Goal: Task Accomplishment & Management: Use online tool/utility

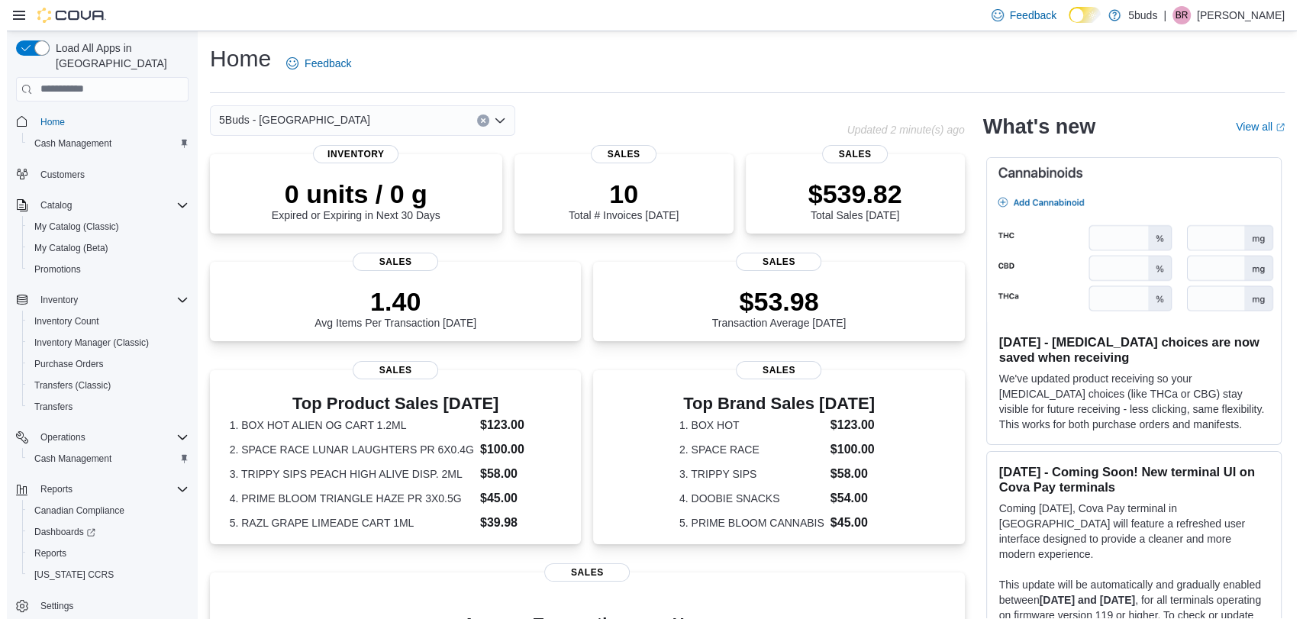
scroll to position [1, 0]
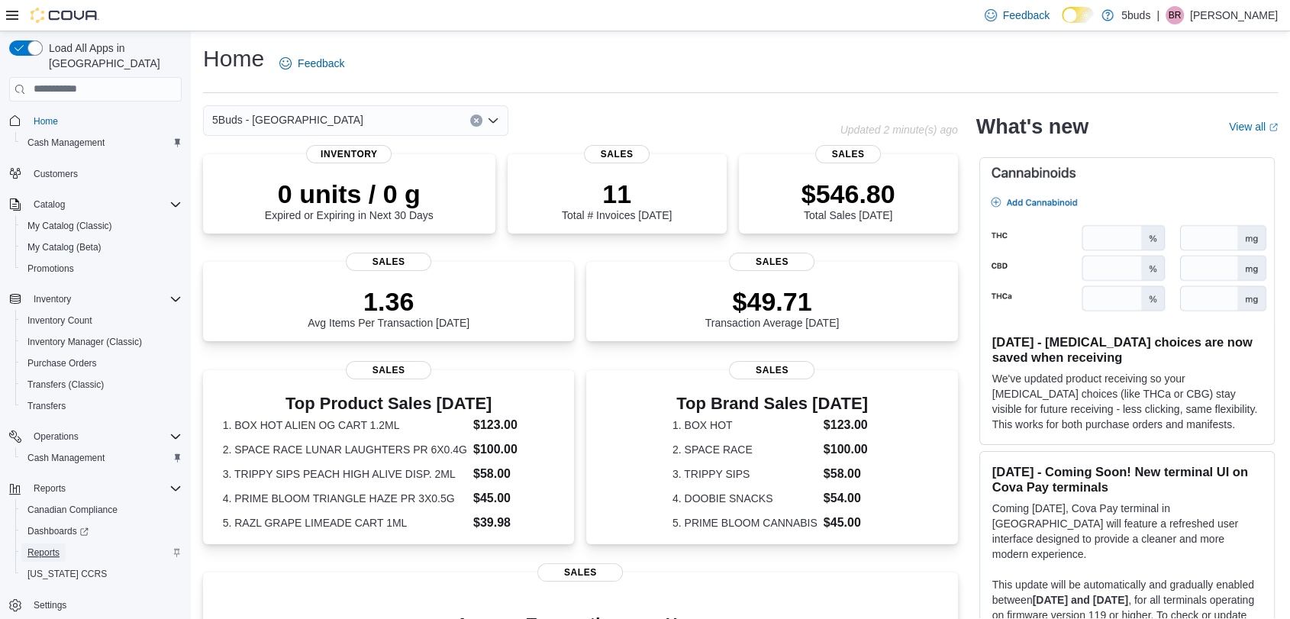
click at [50, 547] on span "Reports" at bounding box center [43, 553] width 32 height 12
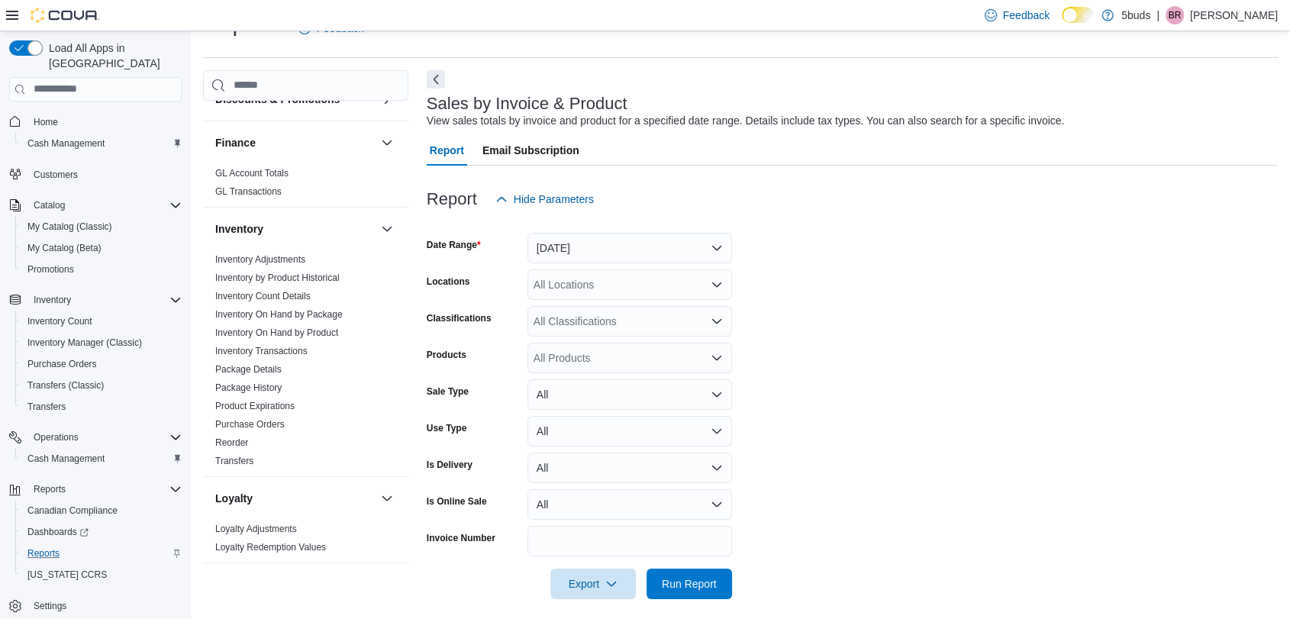
scroll to position [1018, 0]
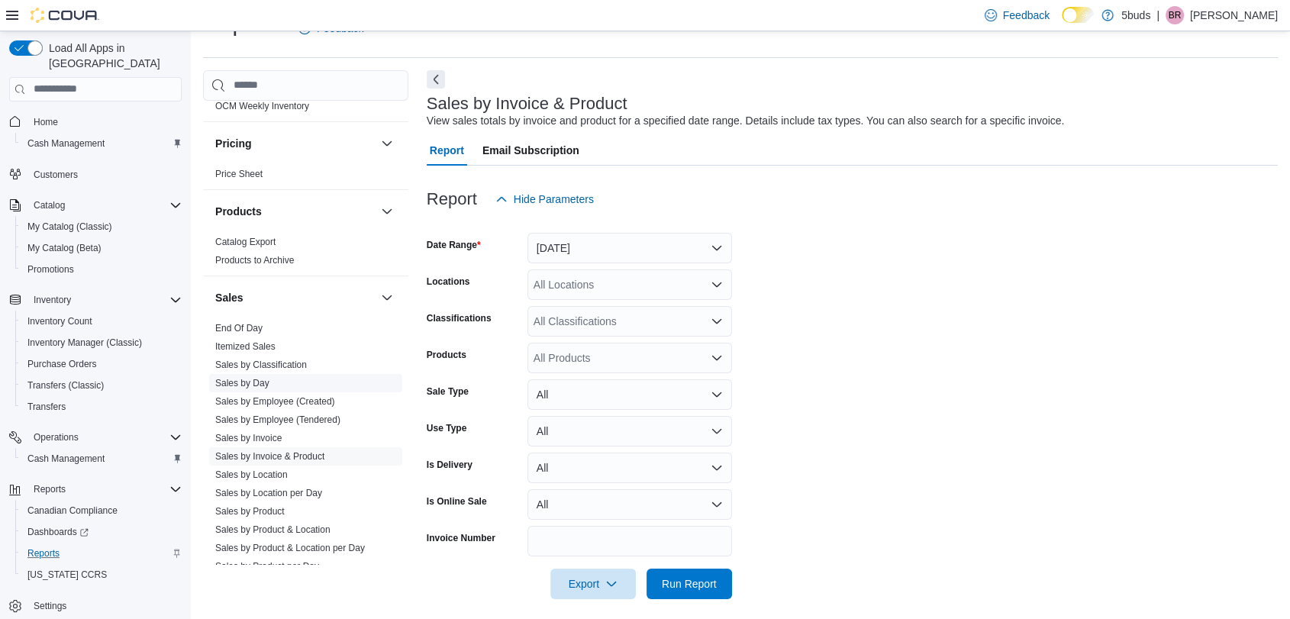
click at [233, 378] on link "Sales by Day" at bounding box center [242, 383] width 54 height 11
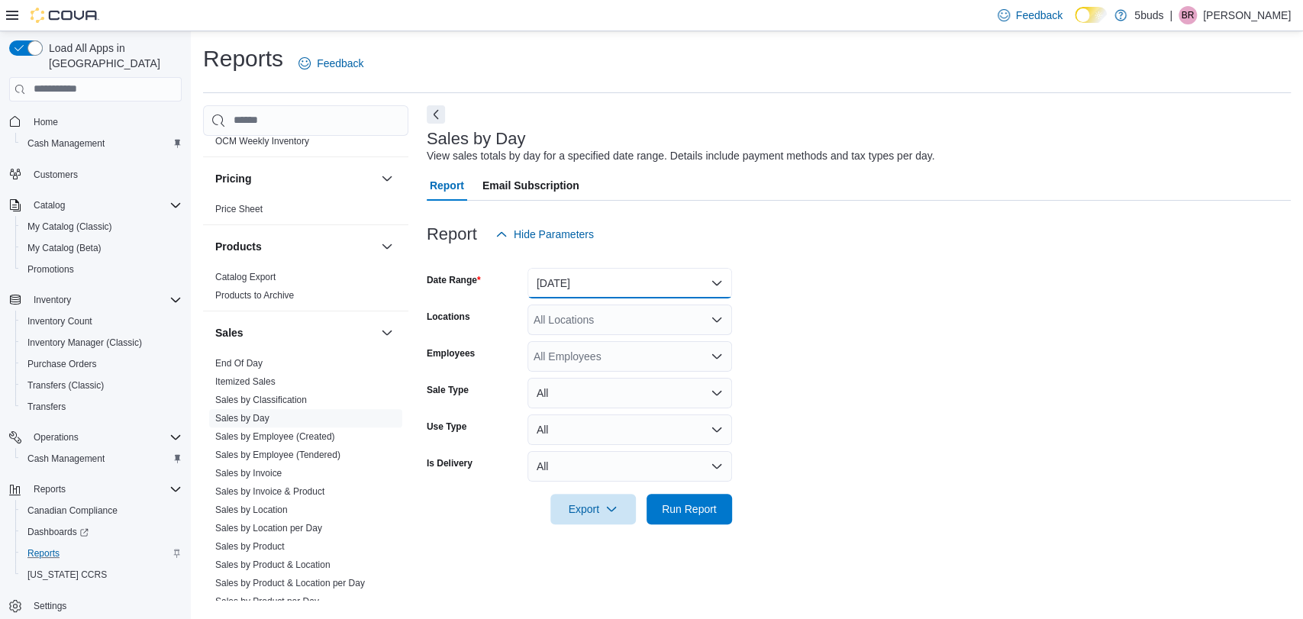
click at [554, 277] on button "[DATE]" at bounding box center [630, 283] width 205 height 31
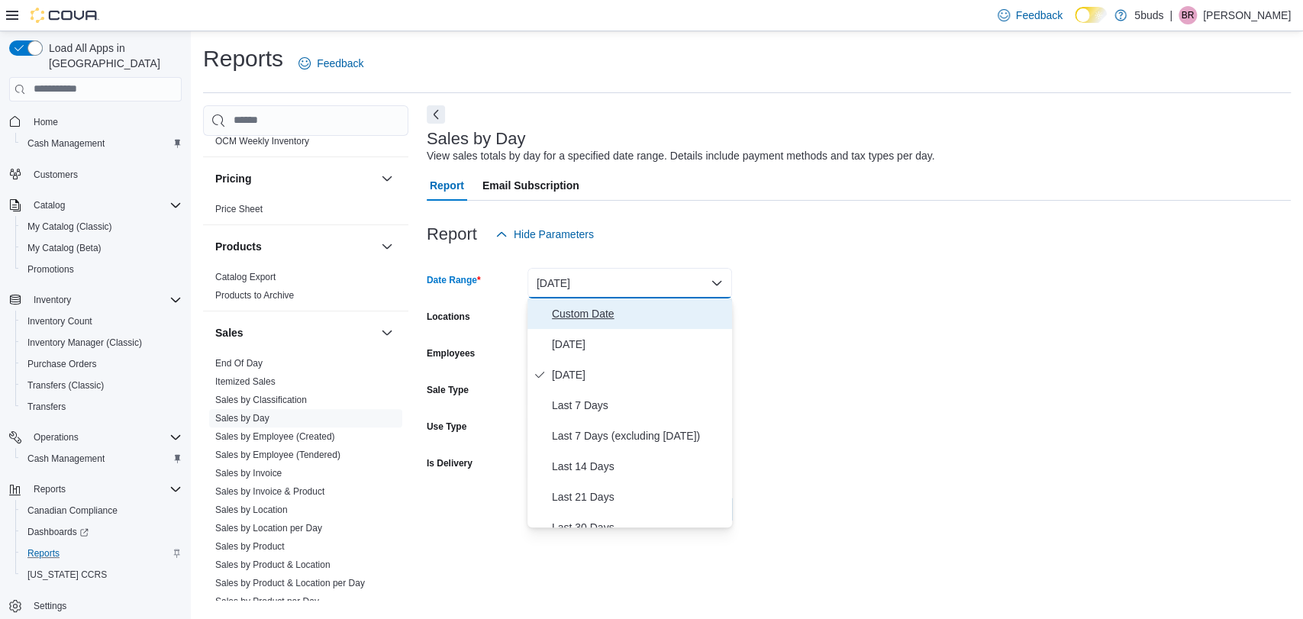
click at [560, 312] on span "Custom Date" at bounding box center [639, 314] width 174 height 18
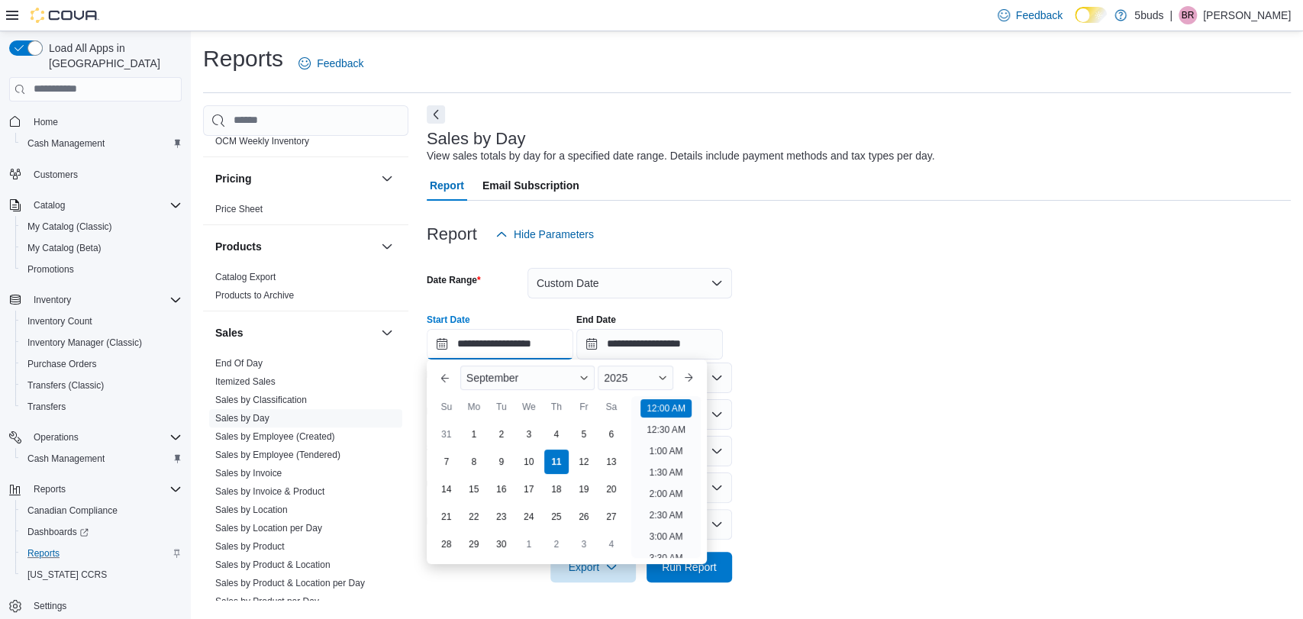
click at [511, 355] on input "**********" at bounding box center [500, 344] width 147 height 31
click at [465, 438] on div "1" at bounding box center [473, 434] width 27 height 27
type input "**********"
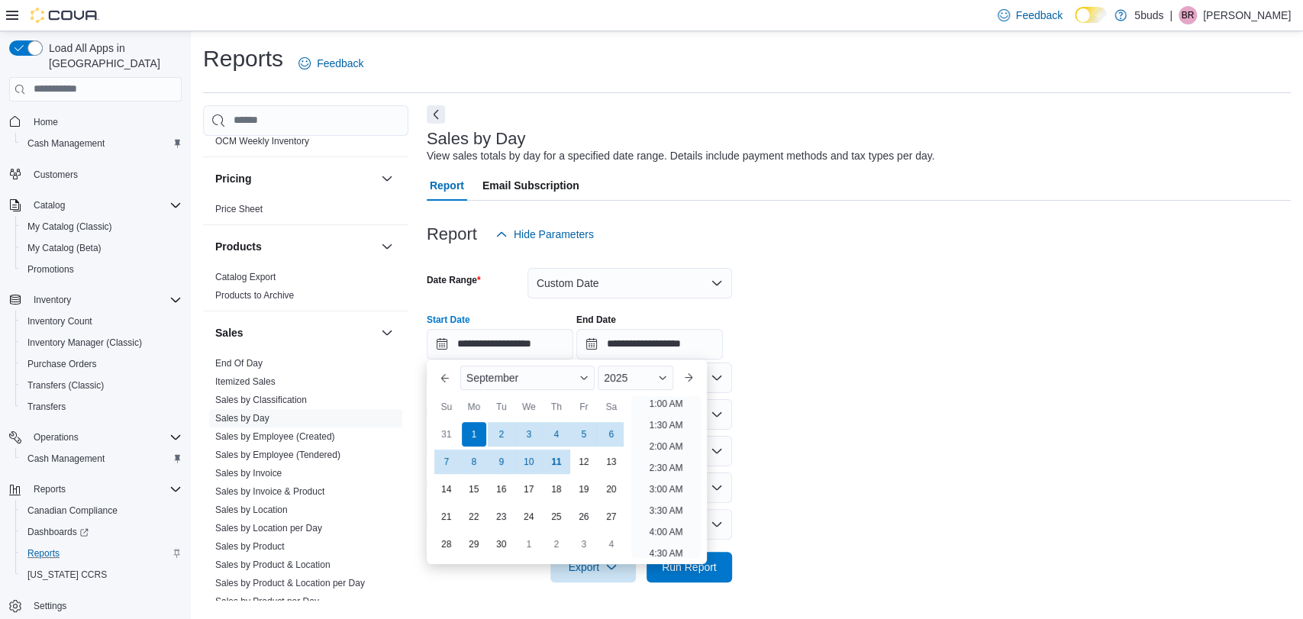
scroll to position [3, 0]
click at [967, 437] on form "**********" at bounding box center [859, 416] width 864 height 333
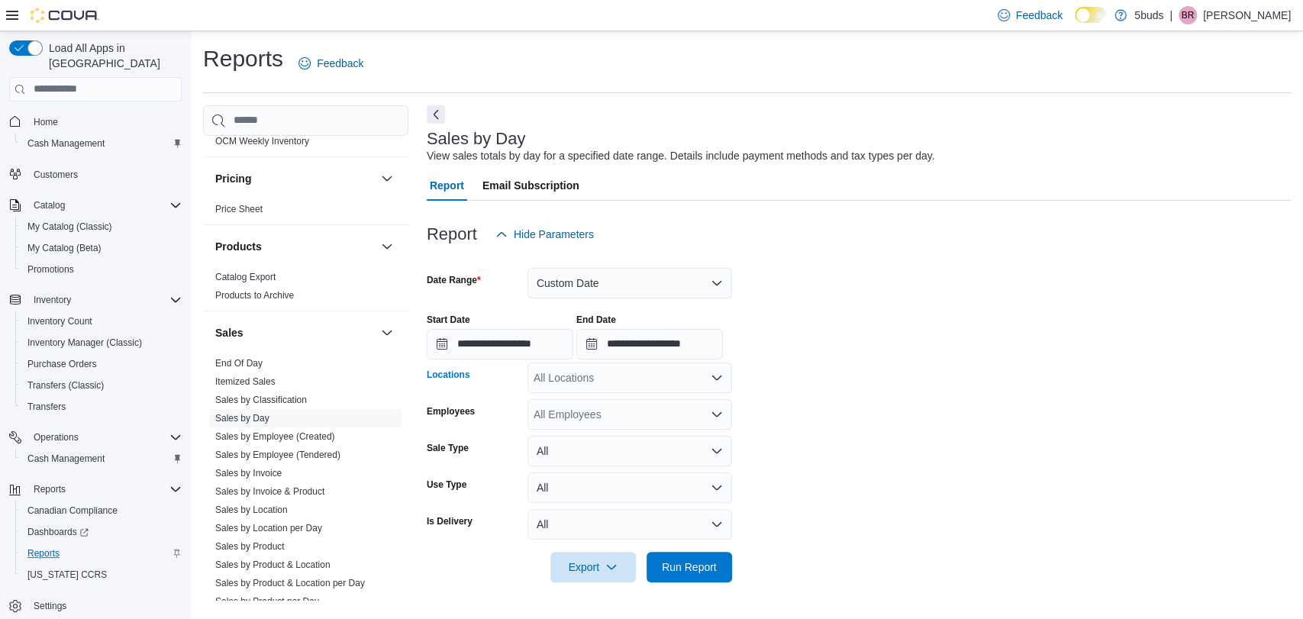
click at [584, 379] on div "All Locations" at bounding box center [630, 378] width 205 height 31
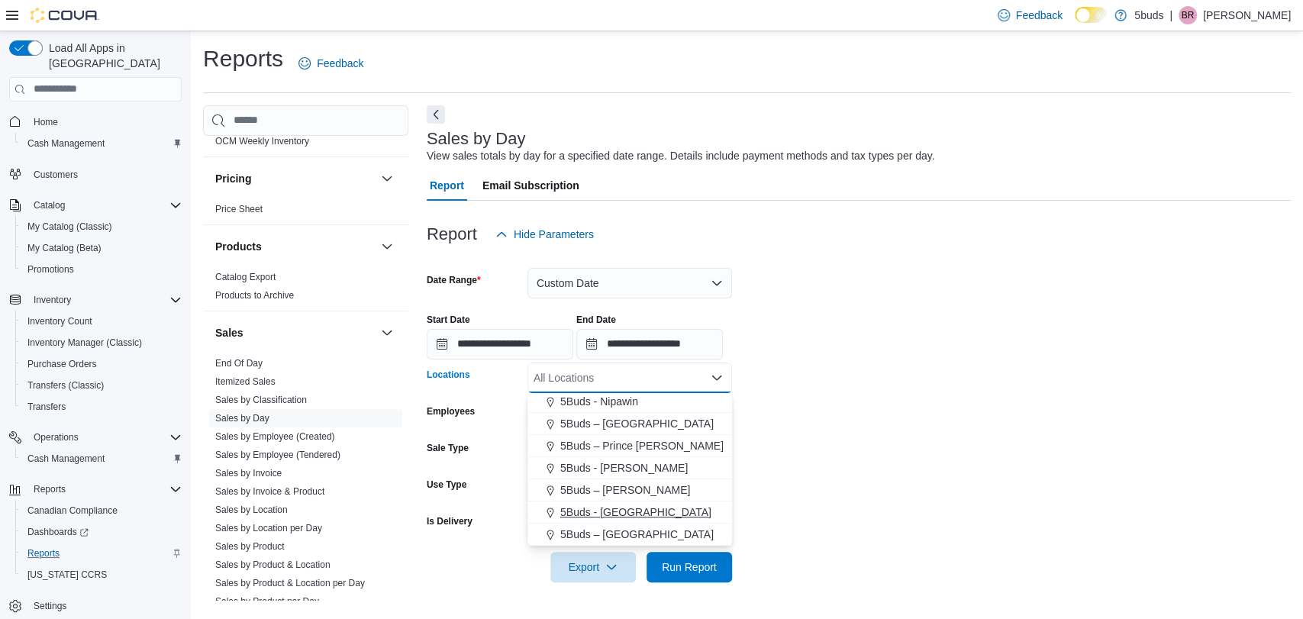
click at [625, 515] on span "5Buds - [GEOGRAPHIC_DATA]" at bounding box center [635, 512] width 151 height 15
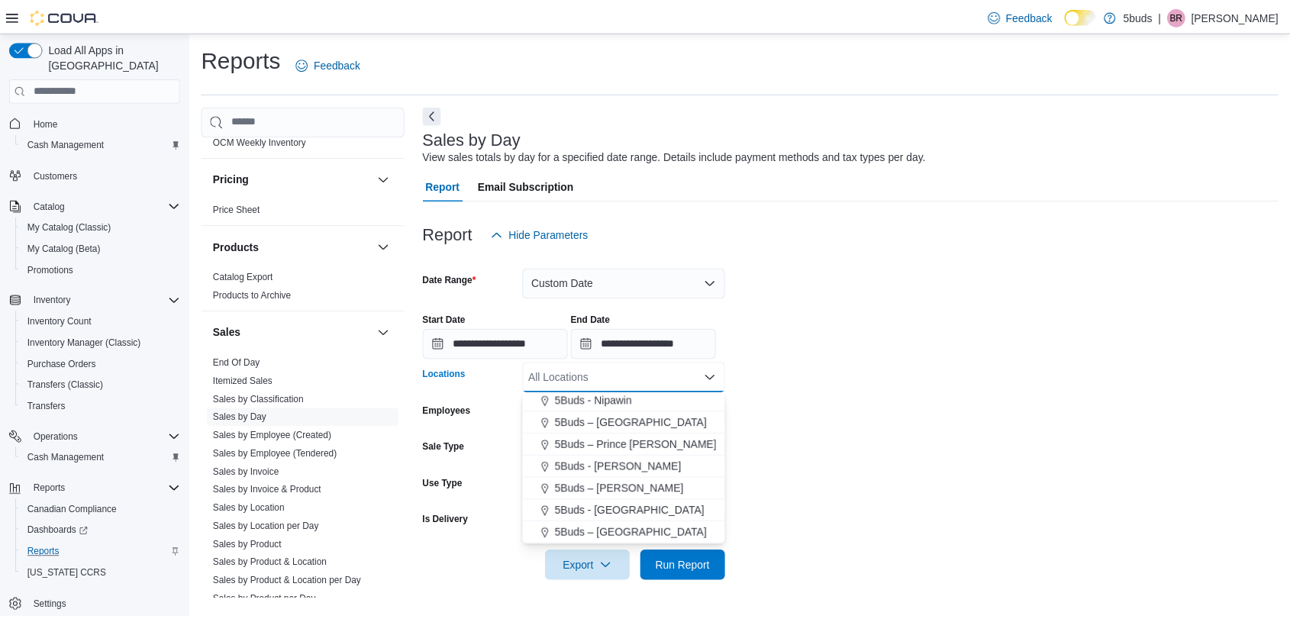
scroll to position [91, 0]
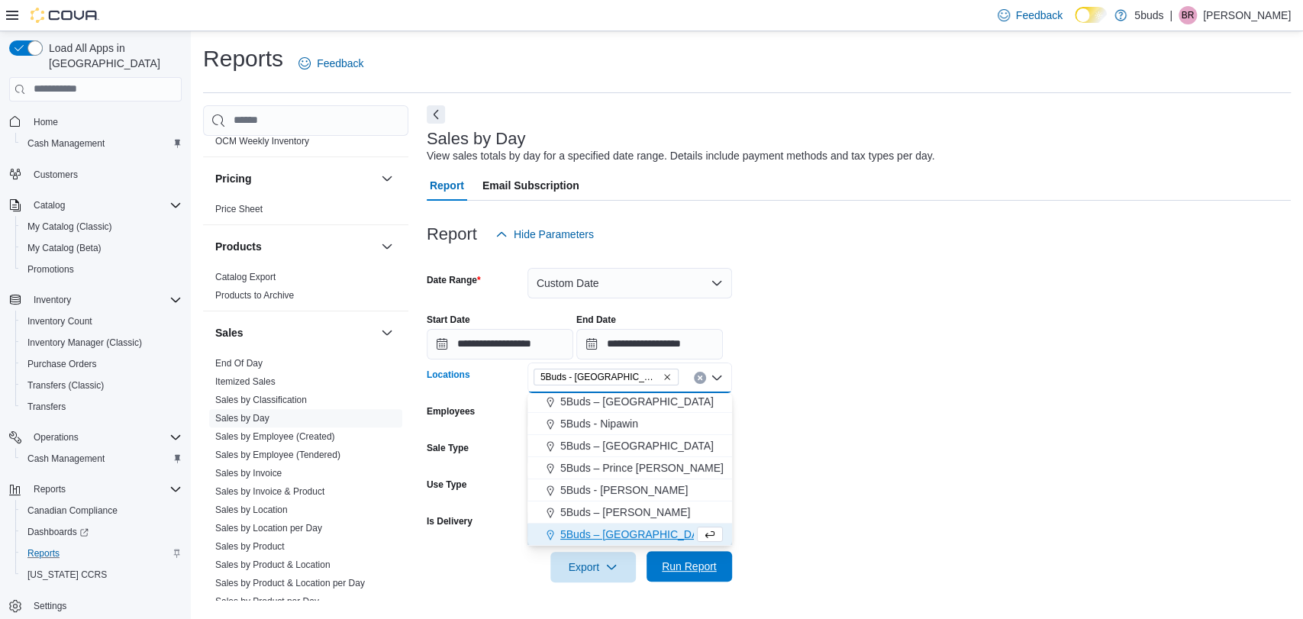
click at [699, 577] on span "Run Report" at bounding box center [689, 566] width 67 height 31
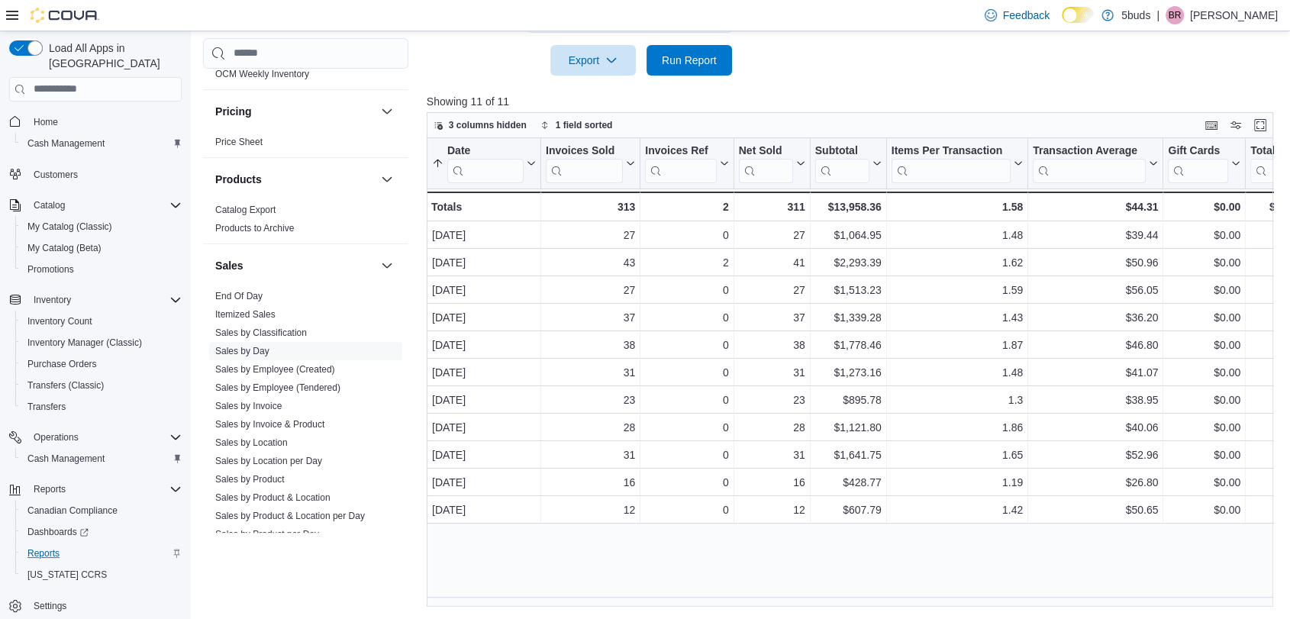
scroll to position [507, 0]
click at [50, 113] on span "Home" at bounding box center [46, 122] width 24 height 18
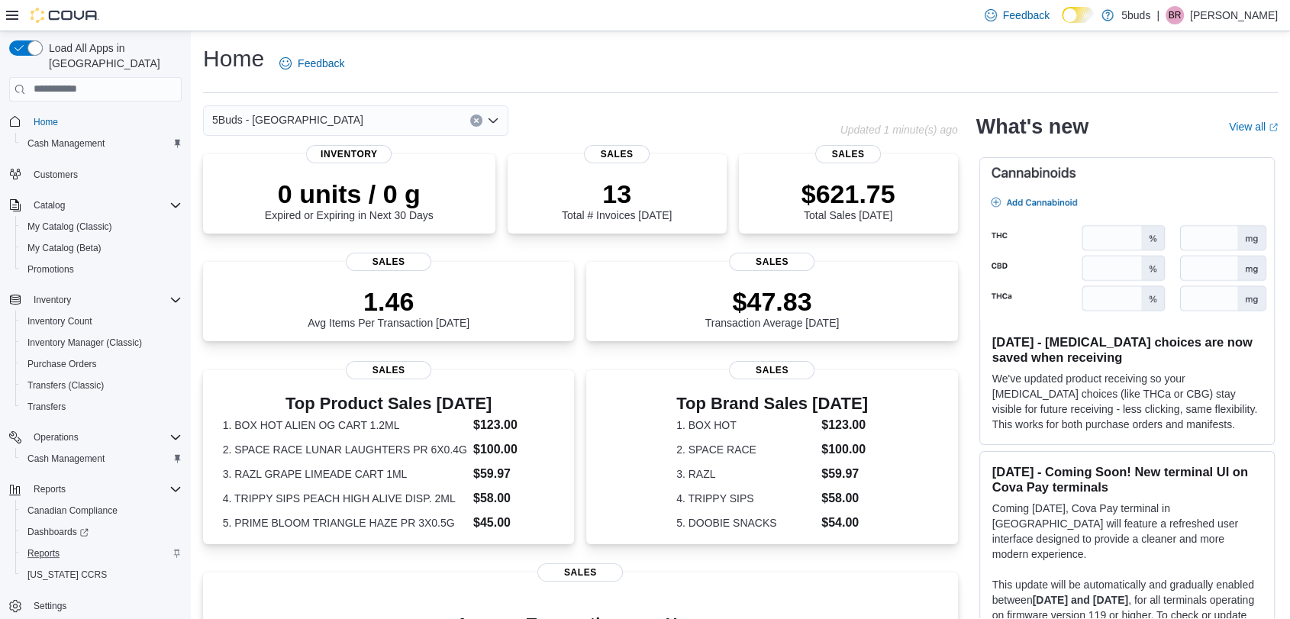
drag, startPoint x: 39, startPoint y: 547, endPoint x: 120, endPoint y: 508, distance: 90.1
click at [39, 547] on button "Reports" at bounding box center [101, 553] width 173 height 21
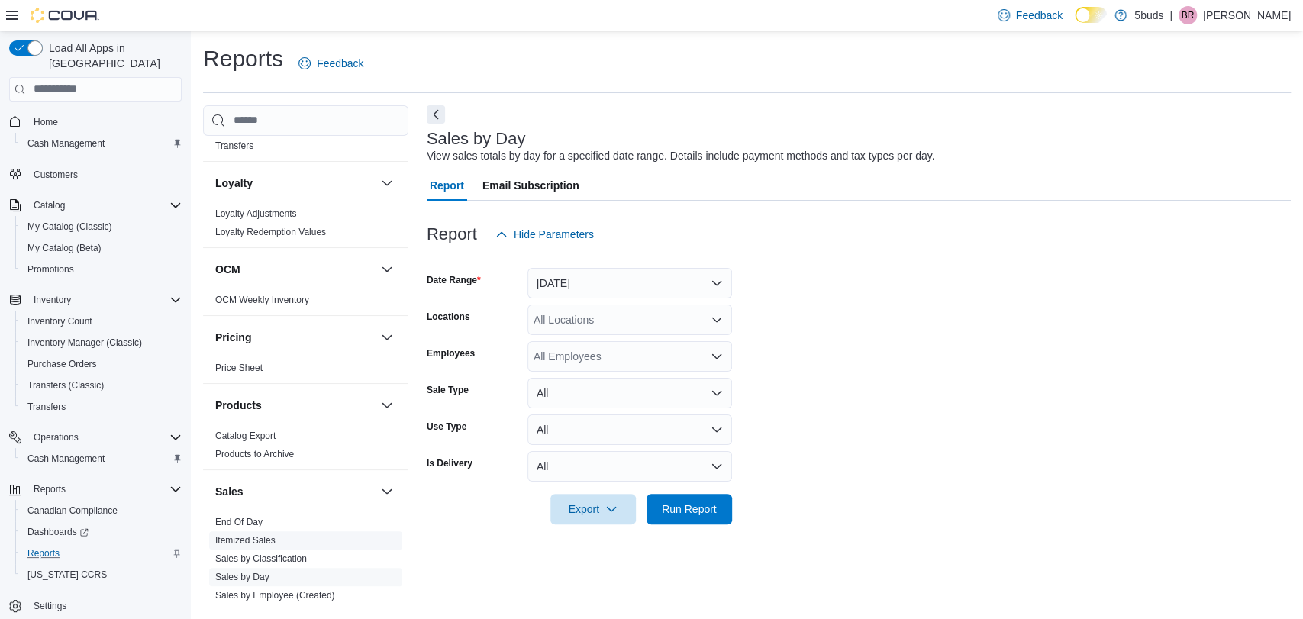
scroll to position [1018, 0]
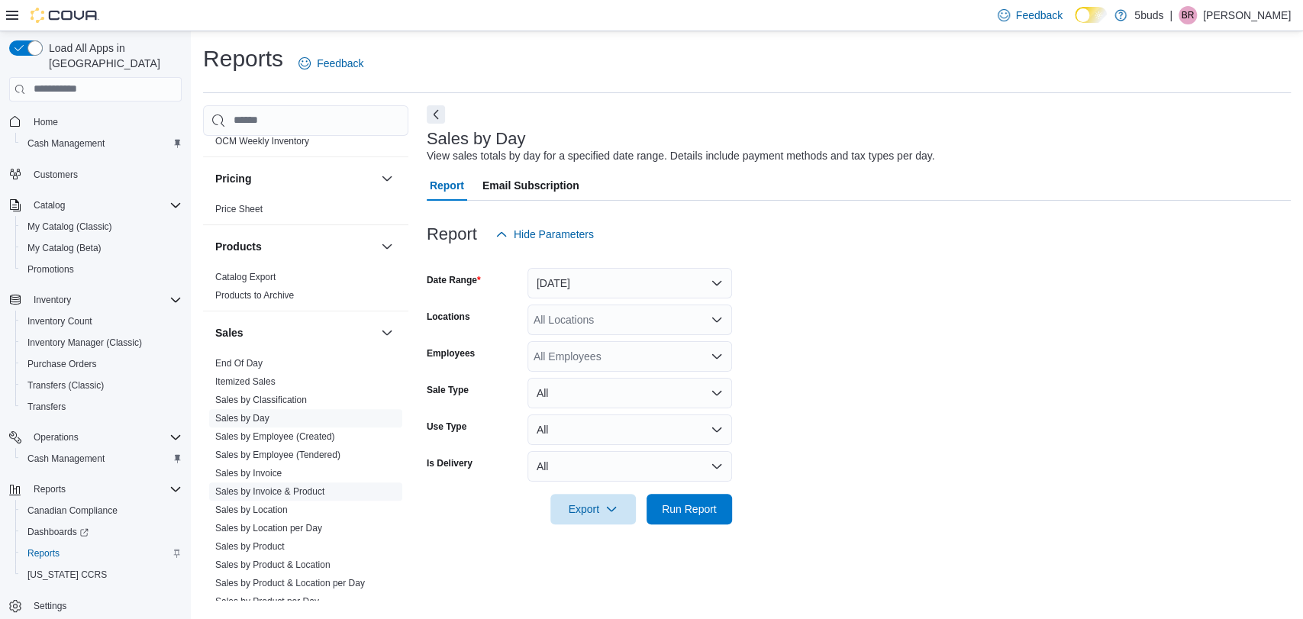
click at [274, 486] on link "Sales by Invoice & Product" at bounding box center [269, 491] width 109 height 11
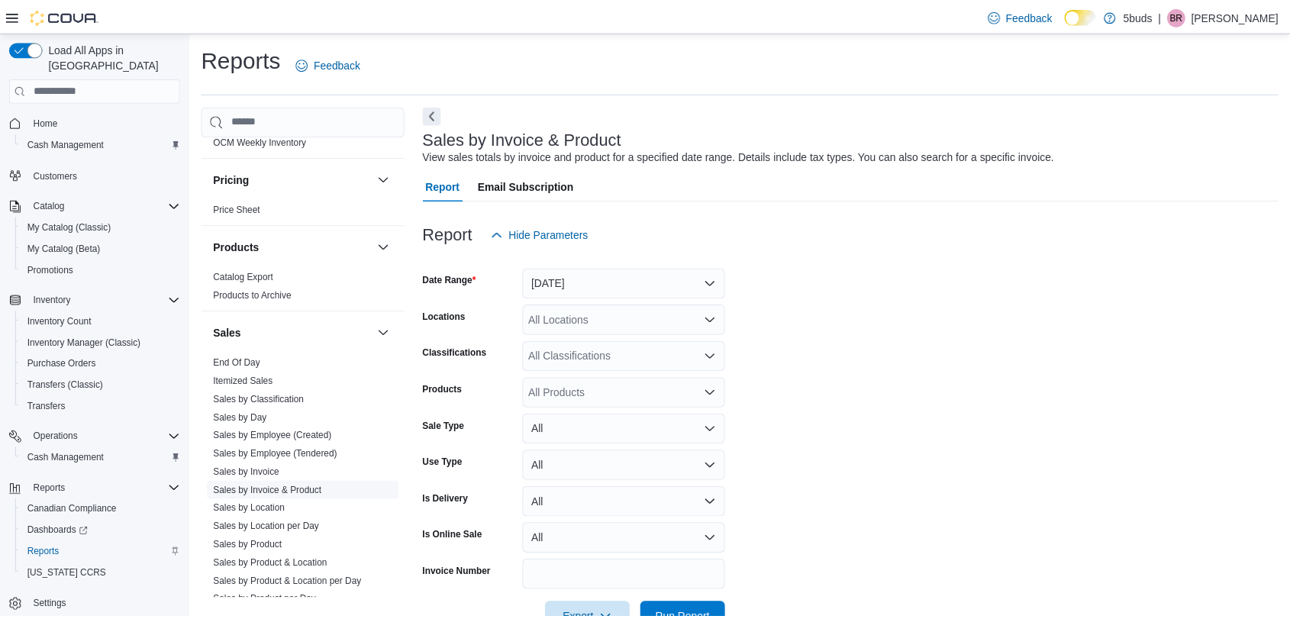
scroll to position [35, 0]
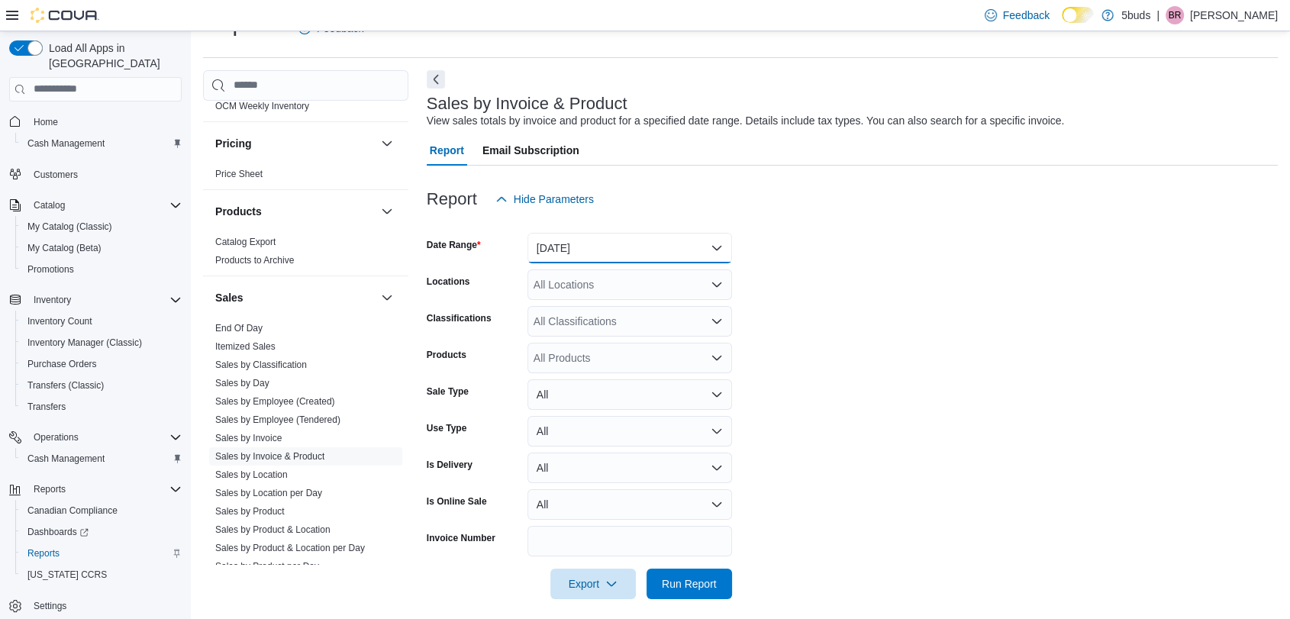
click at [618, 234] on button "[DATE]" at bounding box center [630, 248] width 205 height 31
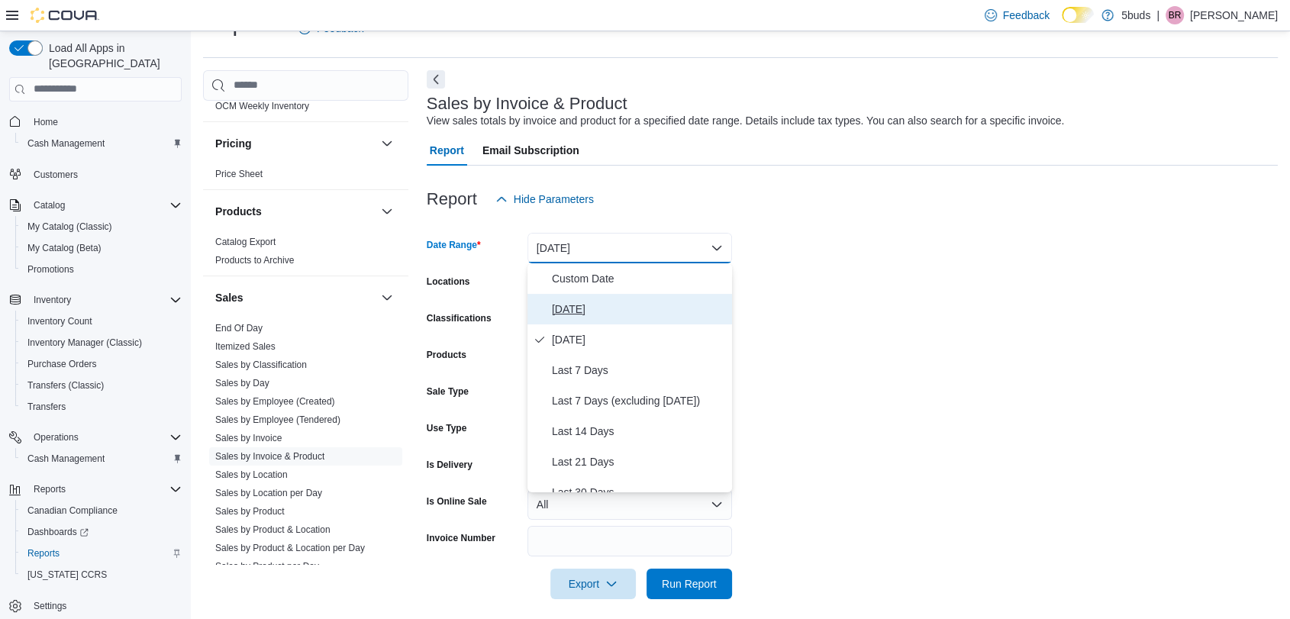
click at [608, 302] on span "[DATE]" at bounding box center [639, 309] width 174 height 18
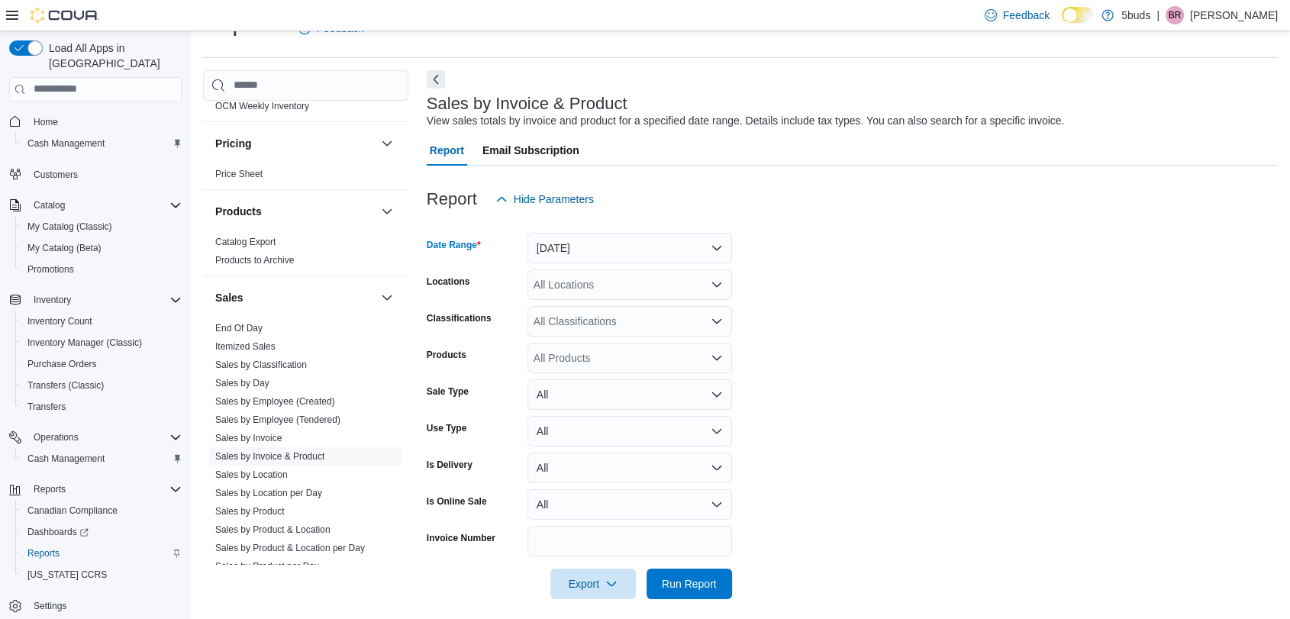
click at [605, 289] on div "All Locations" at bounding box center [630, 285] width 205 height 31
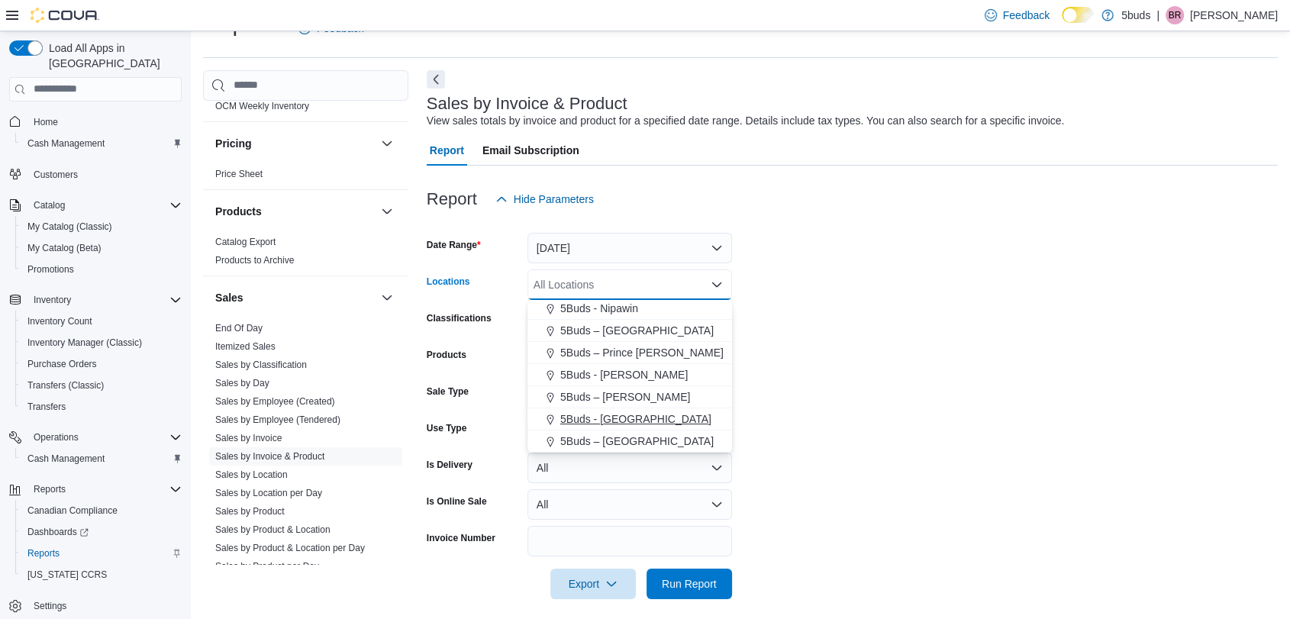
click at [617, 424] on span "5Buds - [GEOGRAPHIC_DATA]" at bounding box center [635, 419] width 151 height 15
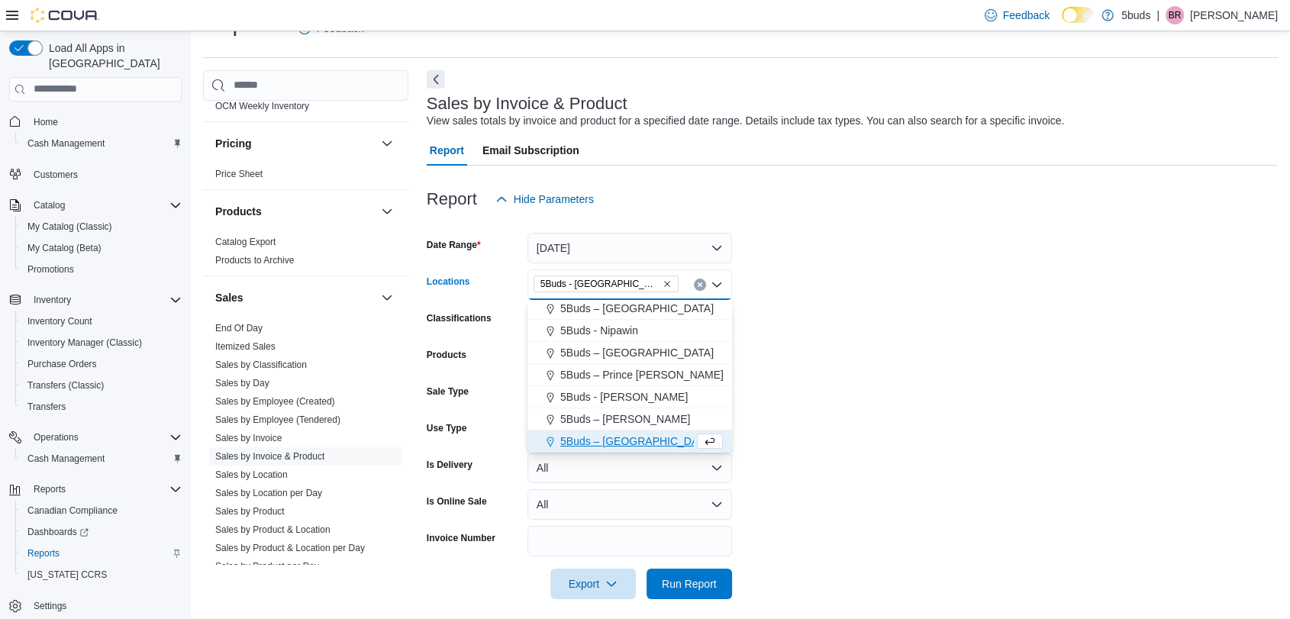
click at [683, 565] on div at bounding box center [852, 563] width 851 height 12
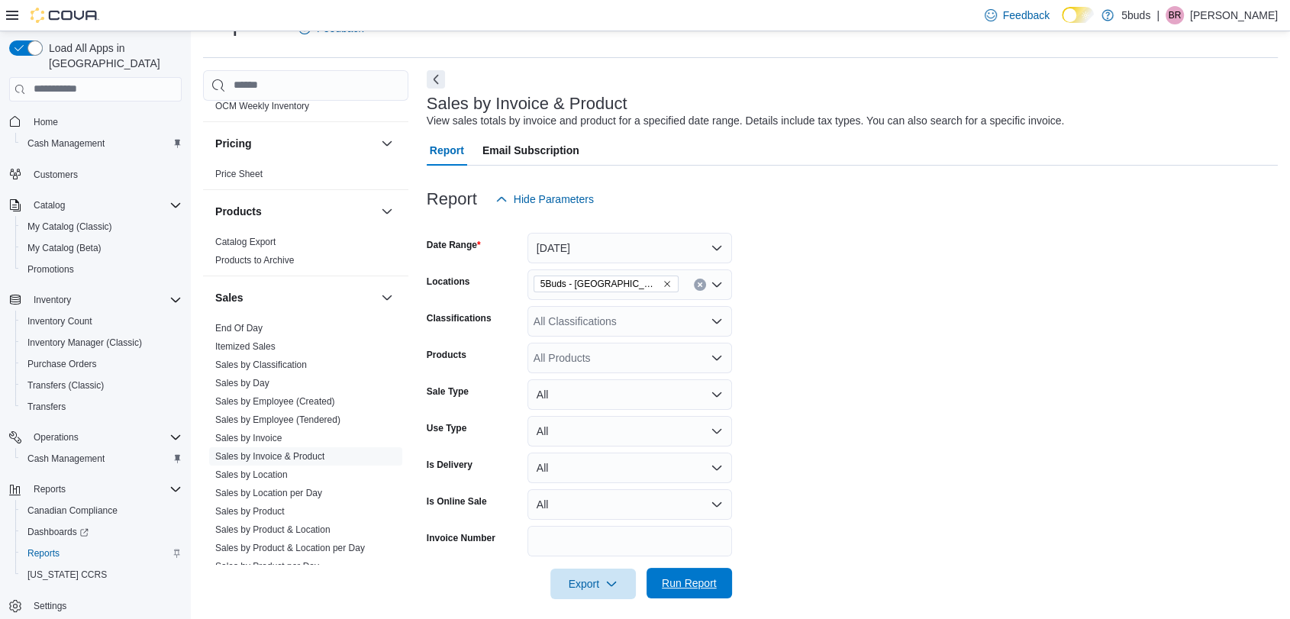
click at [686, 580] on span "Run Report" at bounding box center [689, 583] width 55 height 15
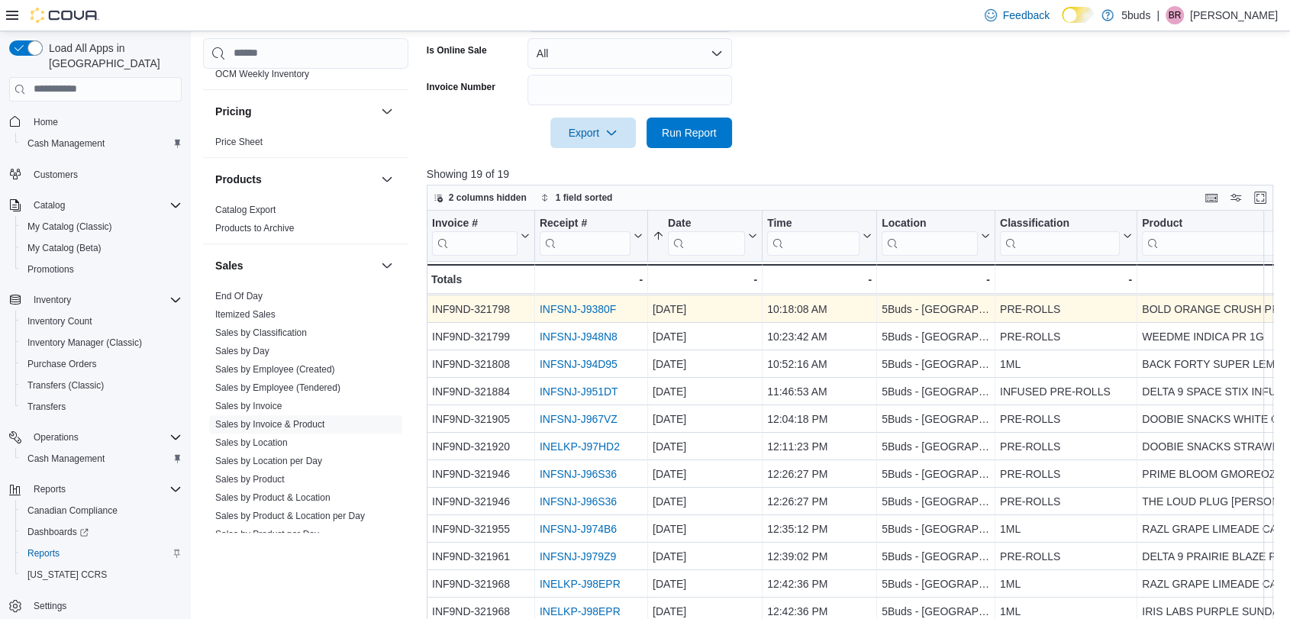
scroll to position [559, 0]
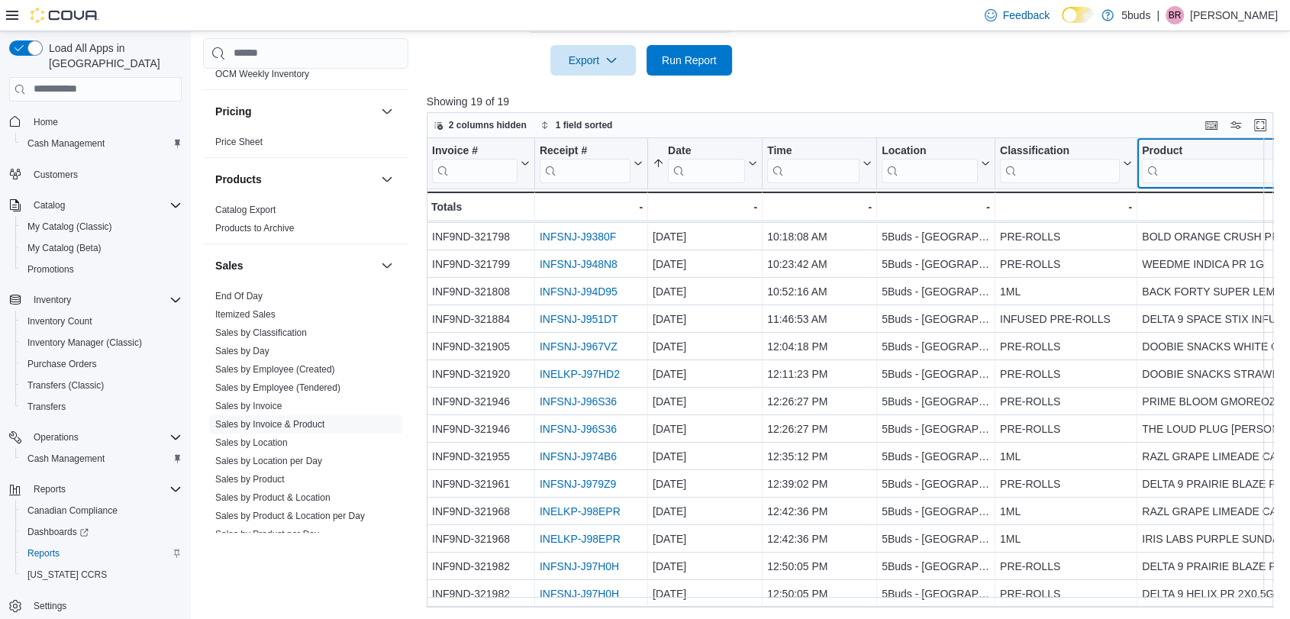
click at [1225, 168] on input "search" at bounding box center [1283, 170] width 282 height 24
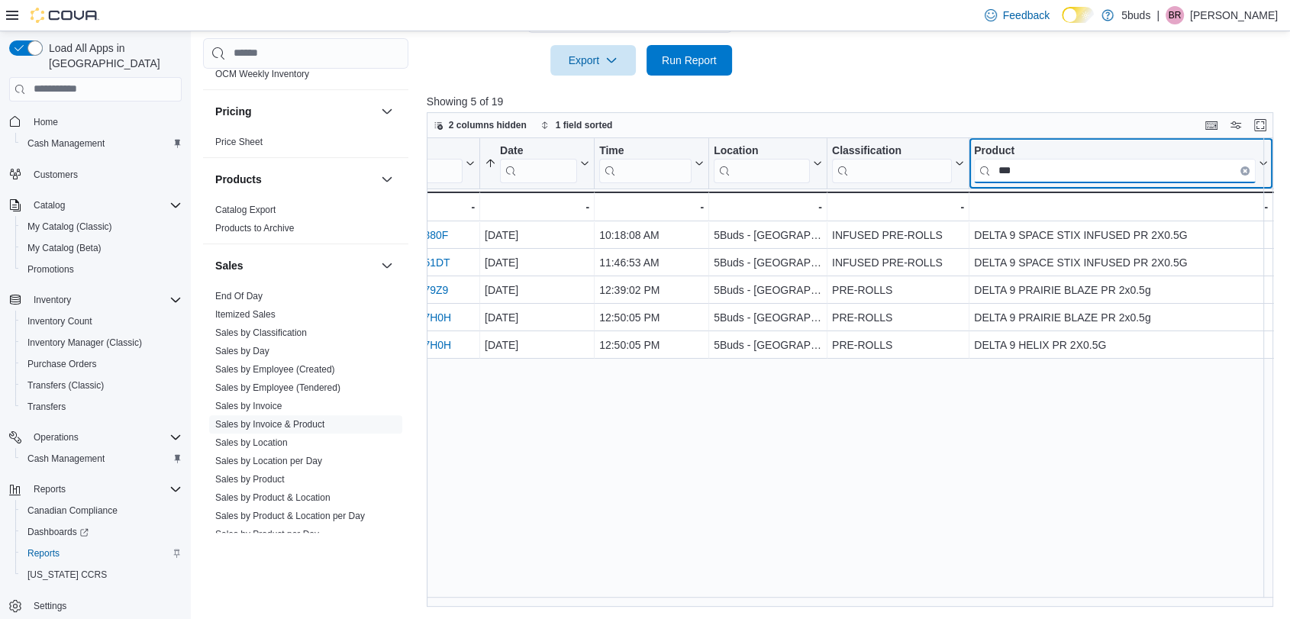
scroll to position [0, 168]
type input "*****"
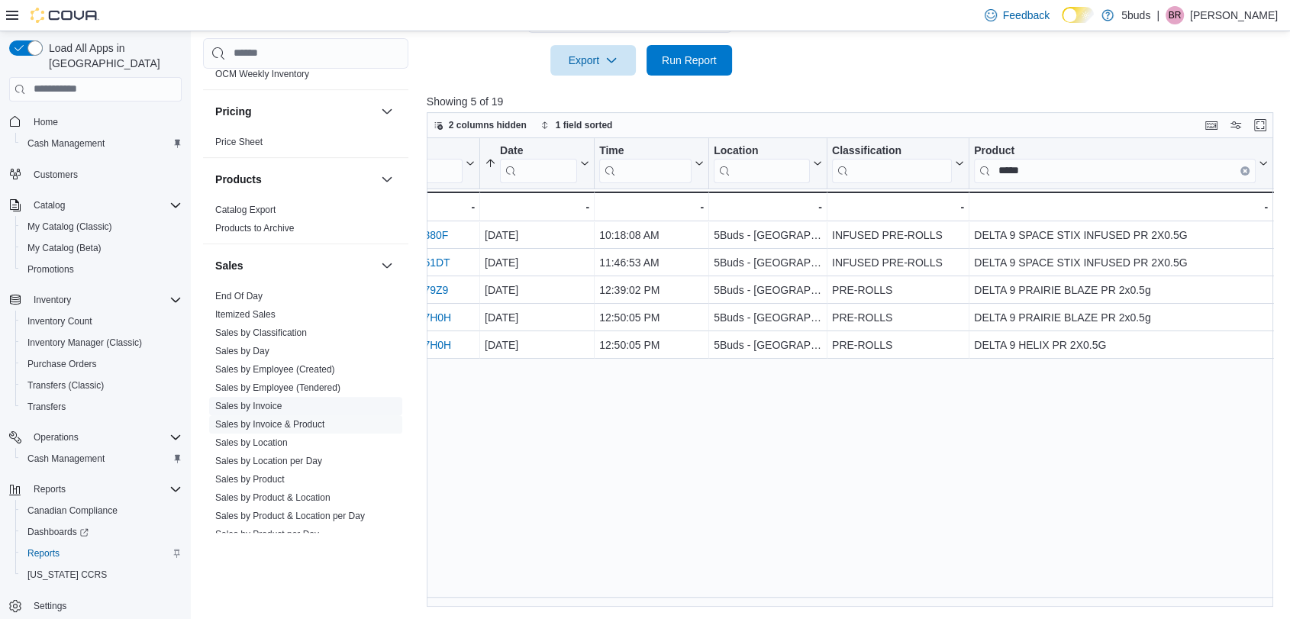
click at [266, 401] on link "Sales by Invoice" at bounding box center [248, 406] width 66 height 11
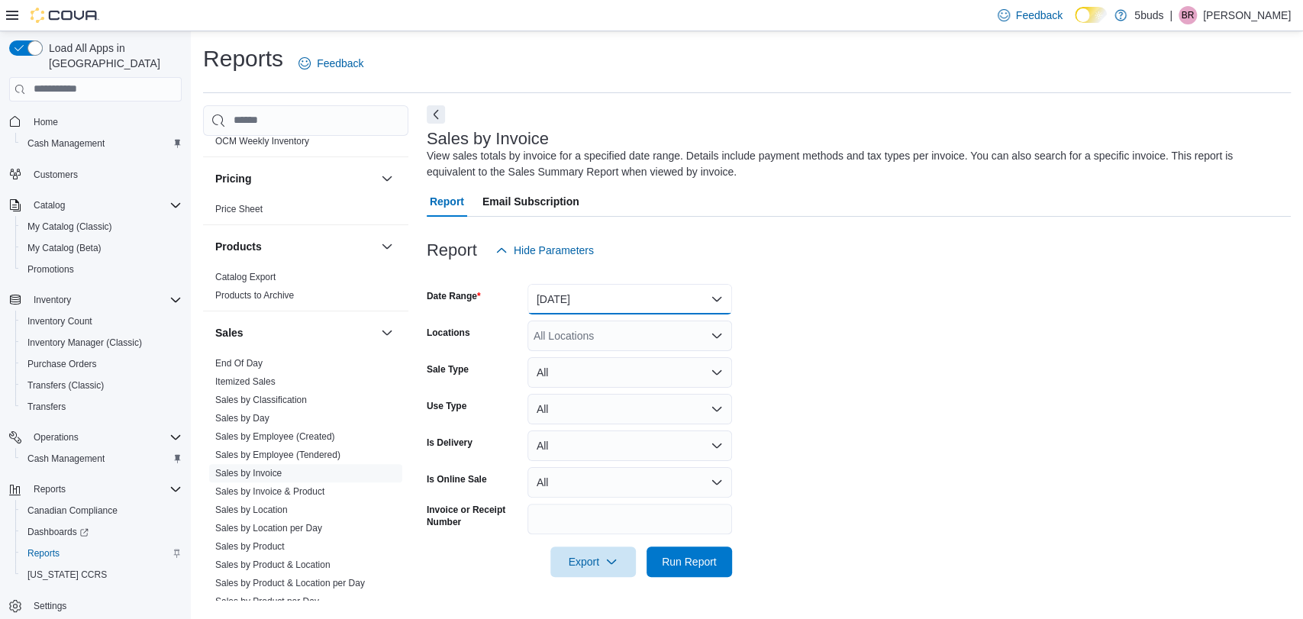
click at [625, 295] on button "[DATE]" at bounding box center [630, 299] width 205 height 31
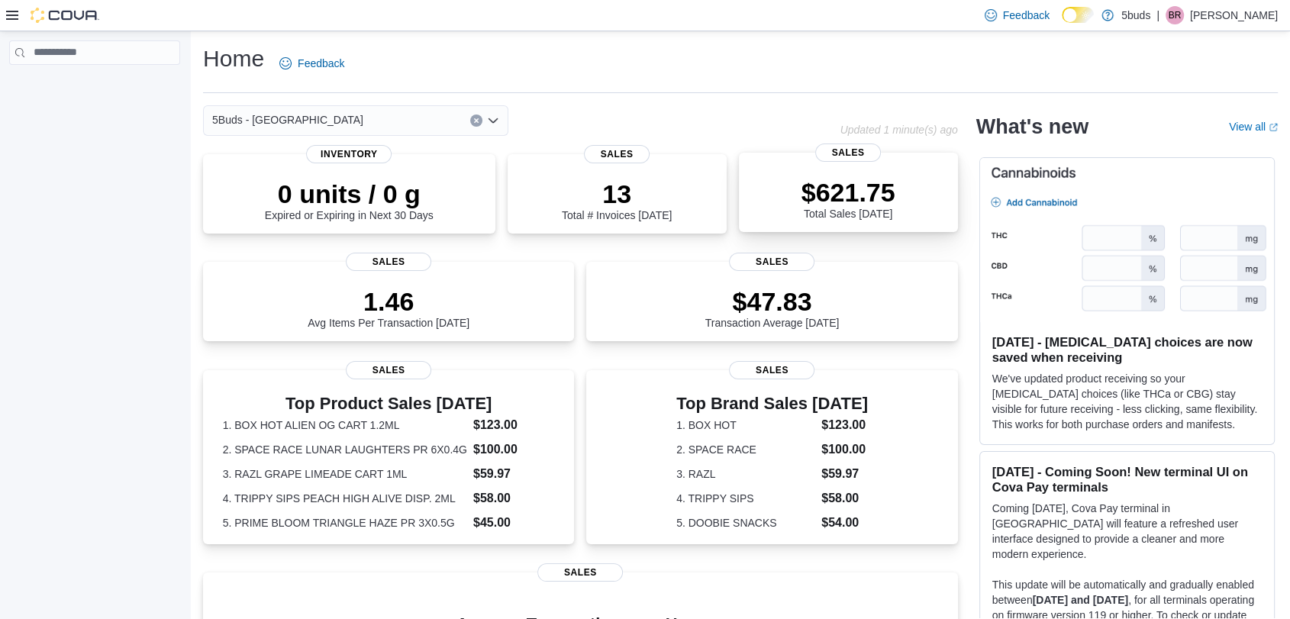
click at [905, 200] on div "$621.75 Total Sales Today" at bounding box center [848, 195] width 195 height 49
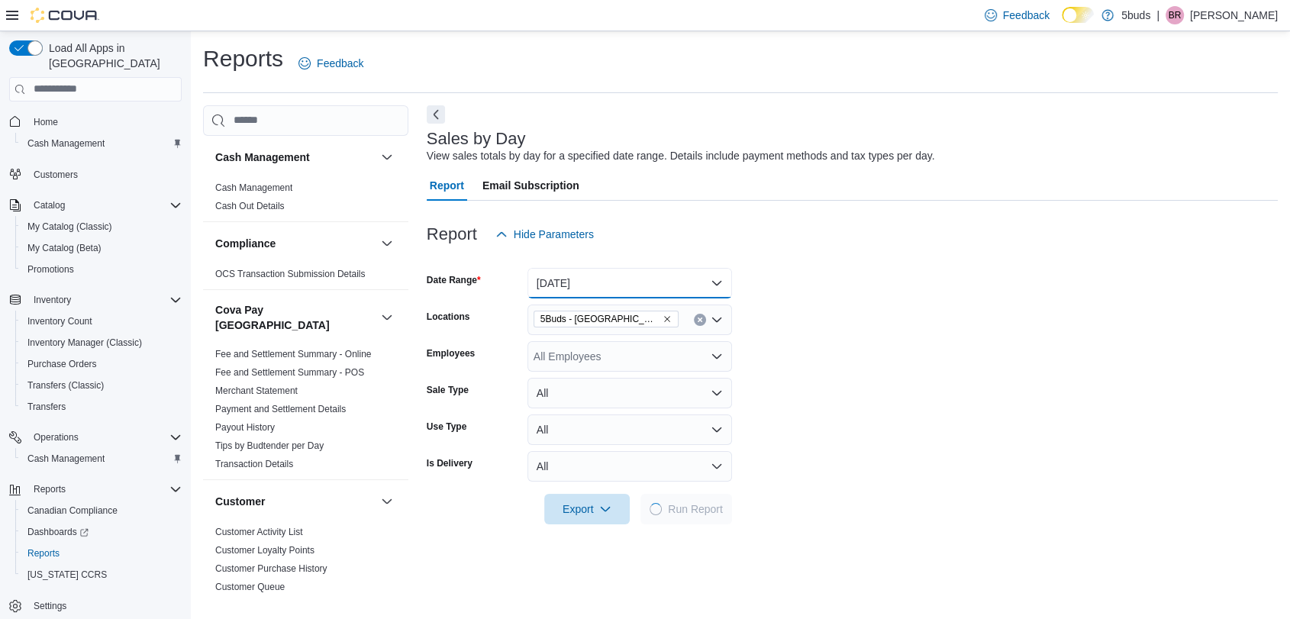
click at [641, 286] on button "[DATE]" at bounding box center [630, 283] width 205 height 31
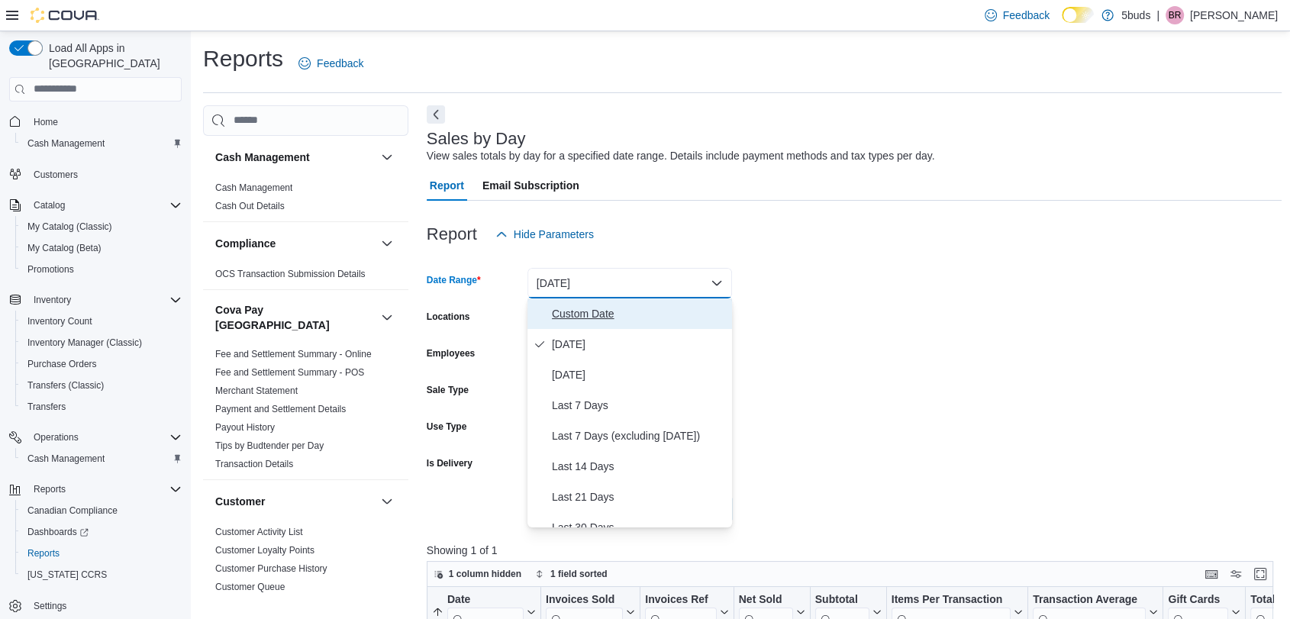
click at [651, 318] on span "Custom Date" at bounding box center [639, 314] width 174 height 18
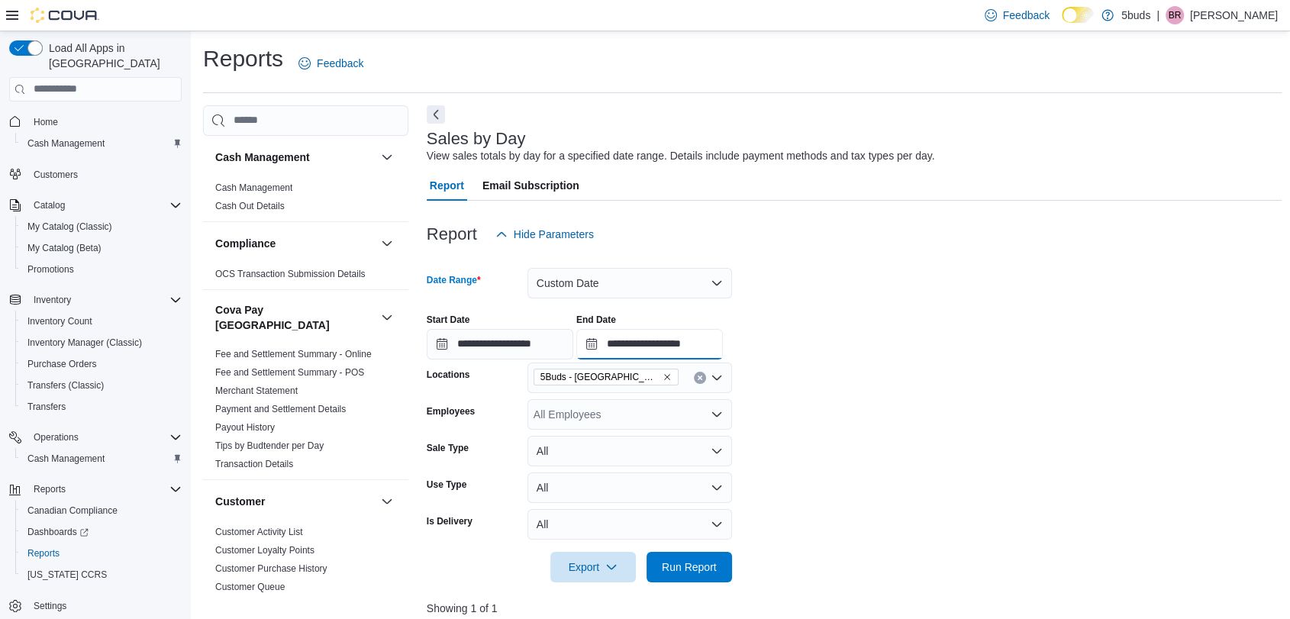
click at [656, 339] on input "**********" at bounding box center [649, 344] width 147 height 31
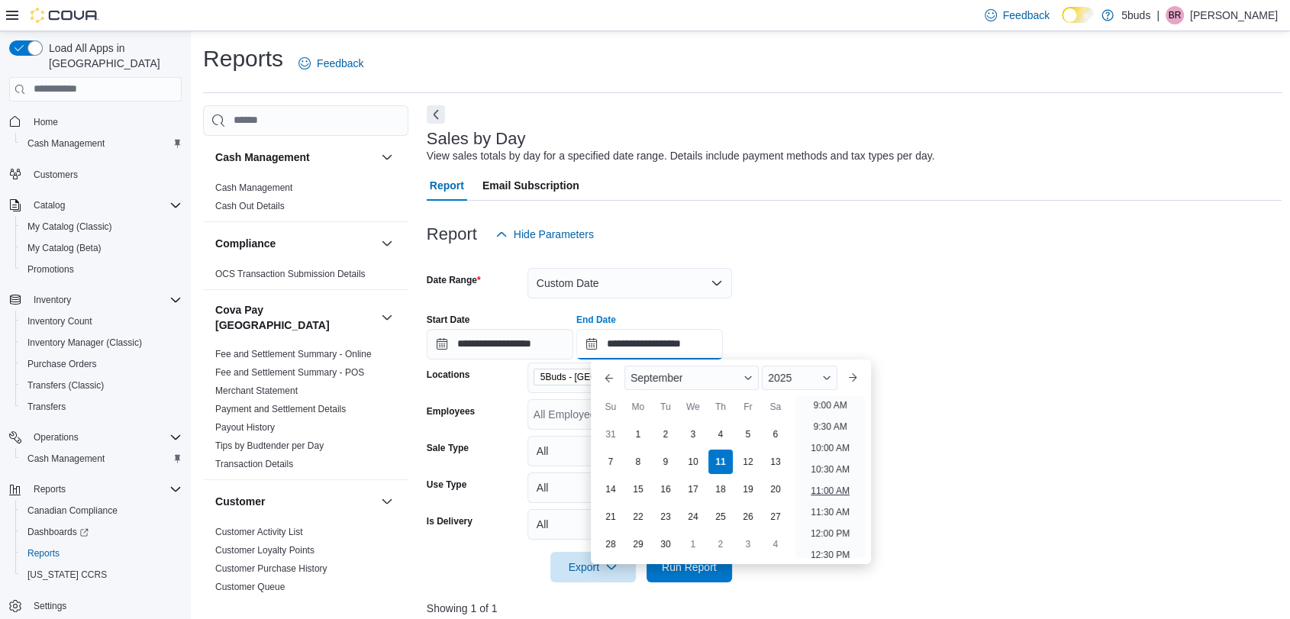
scroll to position [358, 0]
click at [839, 477] on li "10:00 AM" at bounding box center [830, 478] width 51 height 18
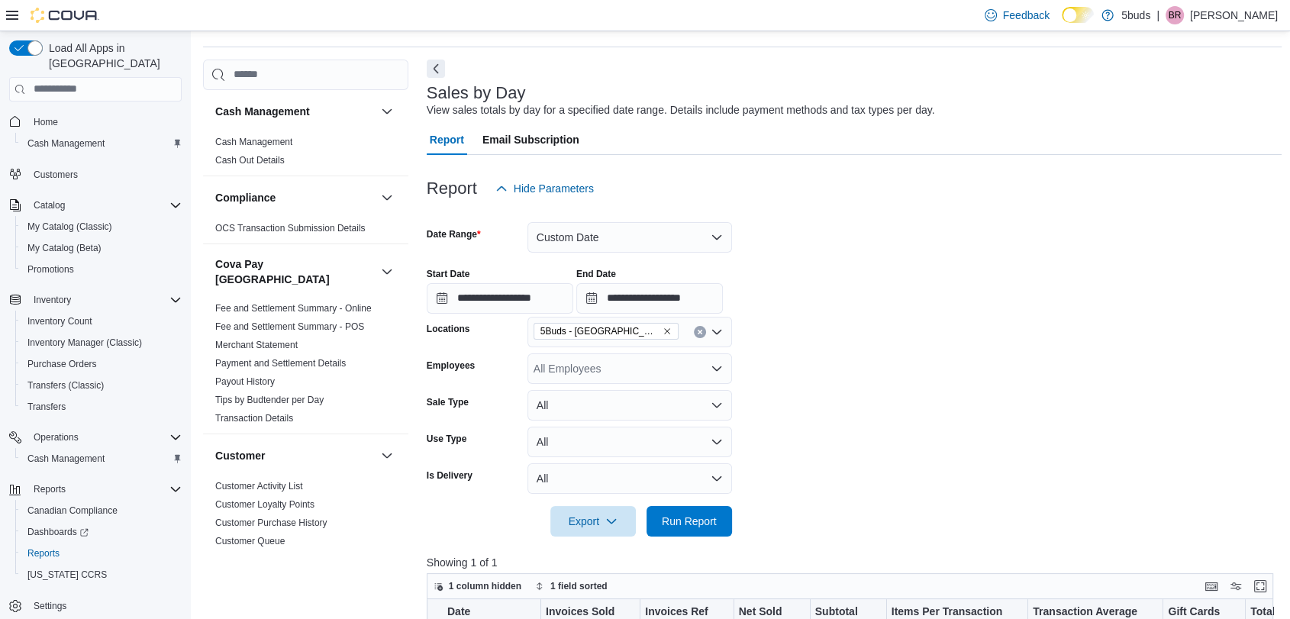
scroll to position [85, 0]
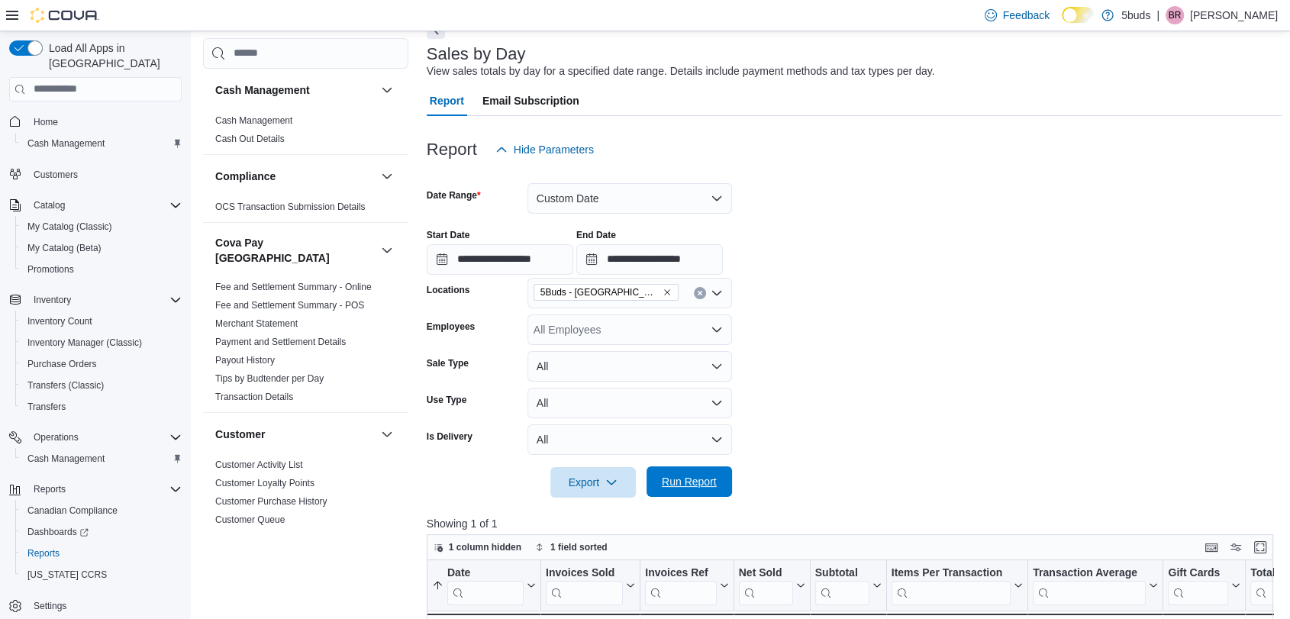
click at [700, 495] on span "Run Report" at bounding box center [689, 482] width 67 height 31
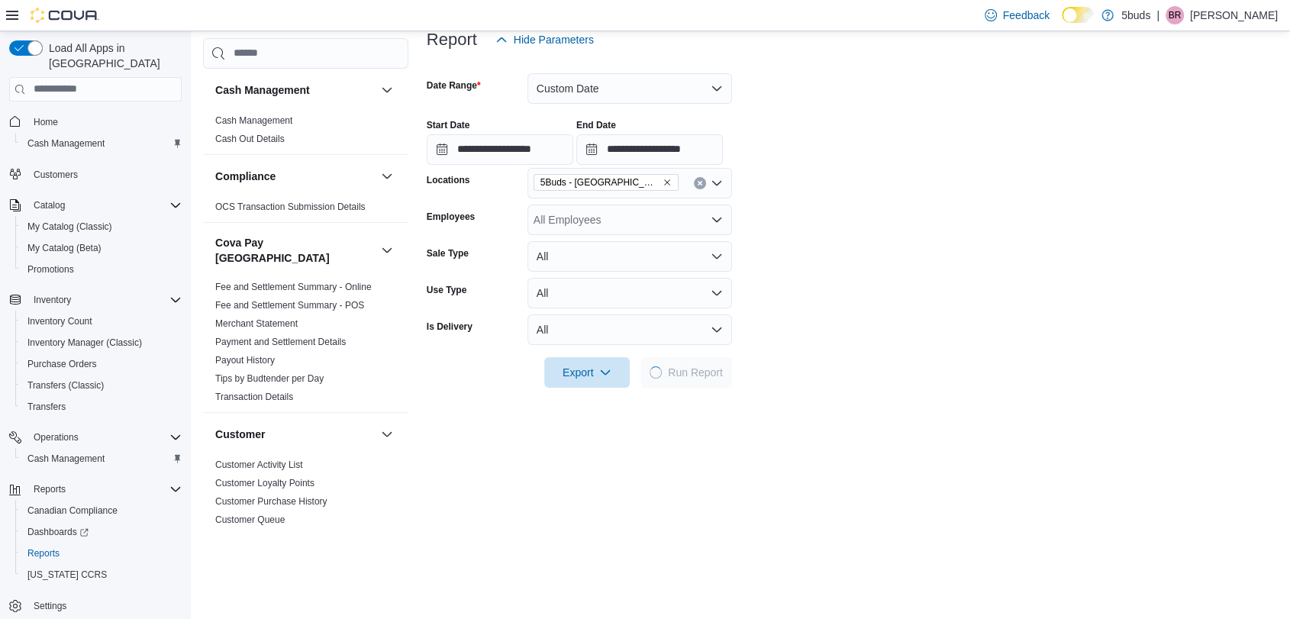
scroll to position [254, 0]
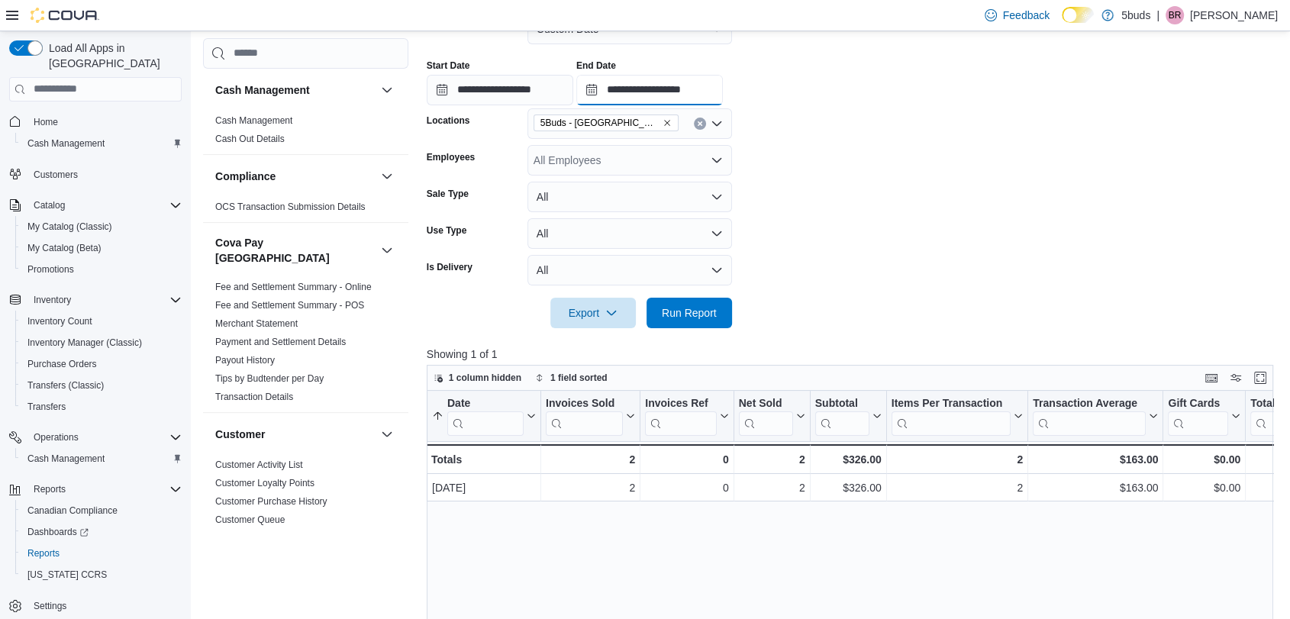
drag, startPoint x: 701, startPoint y: 92, endPoint x: 708, endPoint y: 96, distance: 7.9
click at [701, 93] on input "**********" at bounding box center [649, 90] width 147 height 31
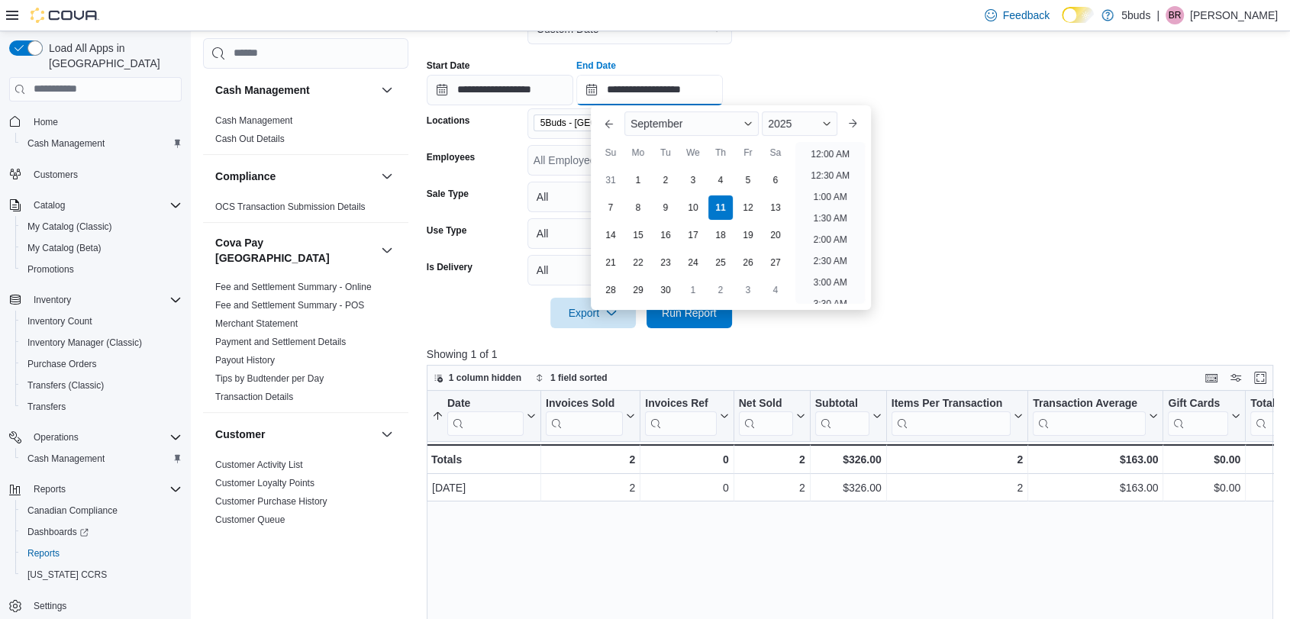
scroll to position [475, 0]
click at [833, 148] on li "11:00 AM" at bounding box center [830, 149] width 51 height 18
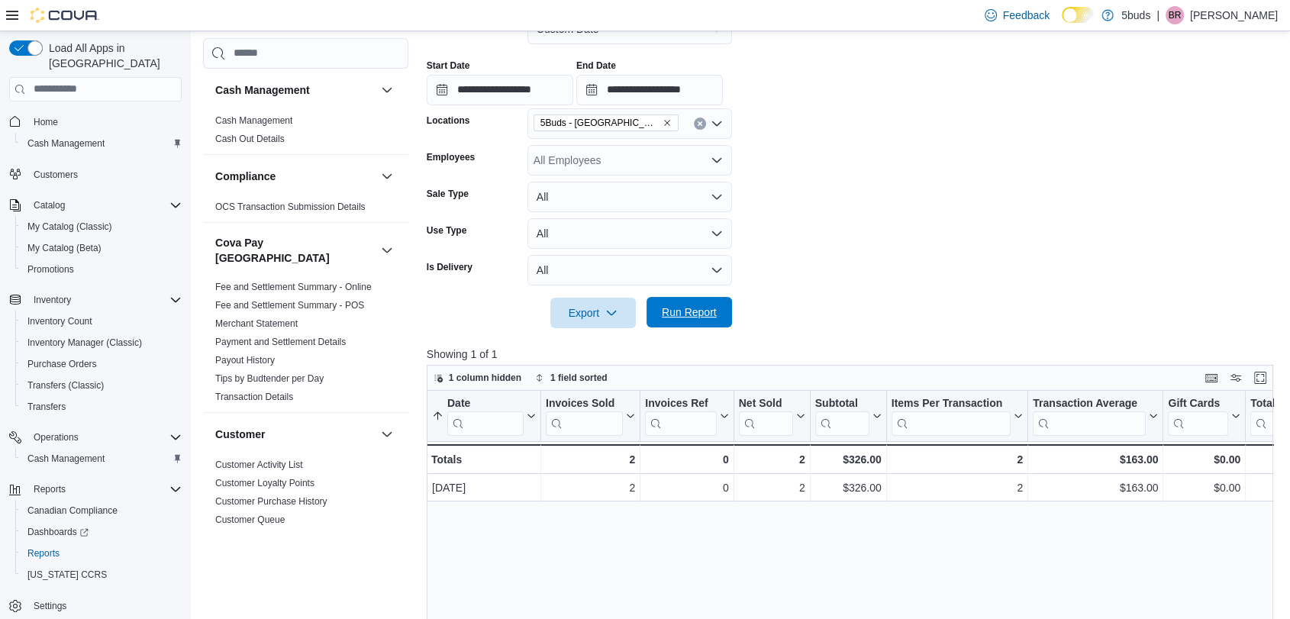
click at [687, 312] on span "Run Report" at bounding box center [689, 312] width 55 height 15
click at [673, 82] on input "**********" at bounding box center [649, 90] width 147 height 31
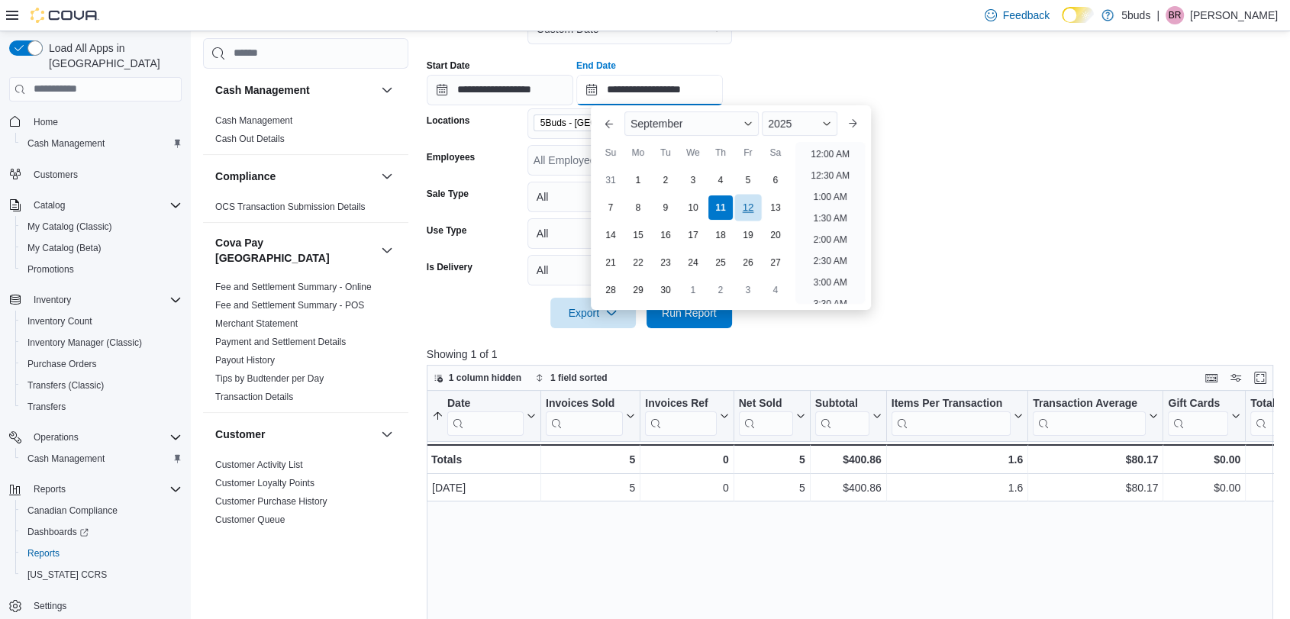
scroll to position [518, 0]
click at [826, 153] on li "12:00 PM" at bounding box center [830, 149] width 51 height 18
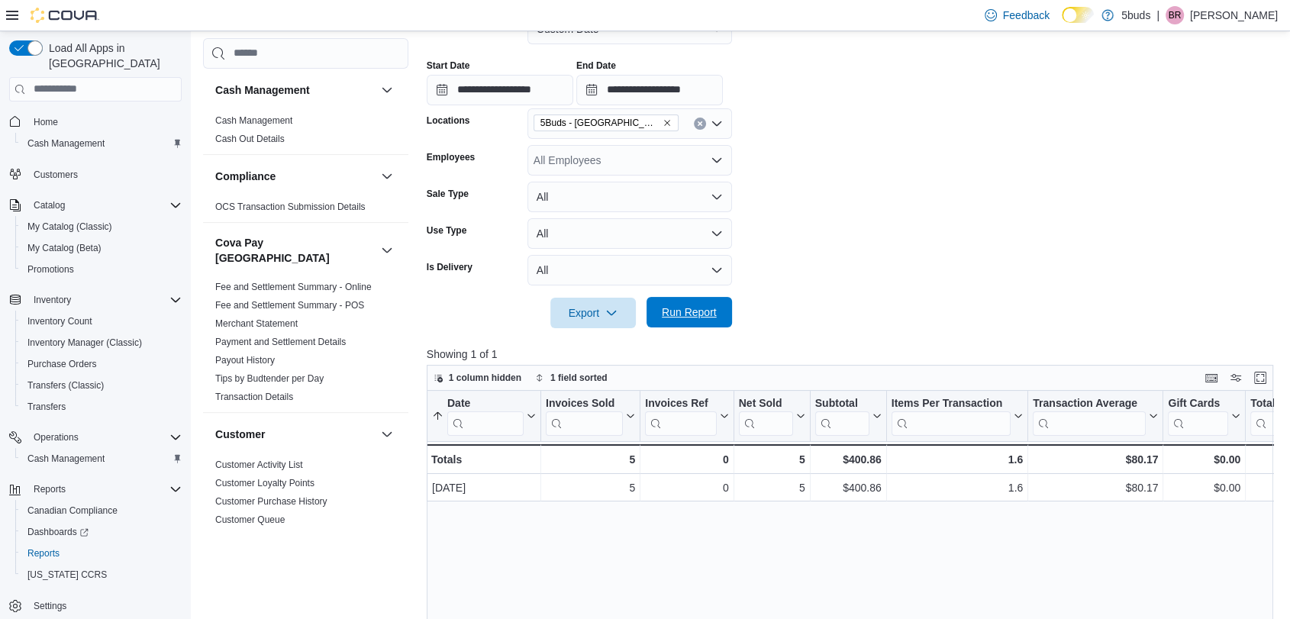
click at [680, 315] on span "Run Report" at bounding box center [689, 312] width 55 height 15
click at [660, 92] on input "**********" at bounding box center [649, 90] width 147 height 31
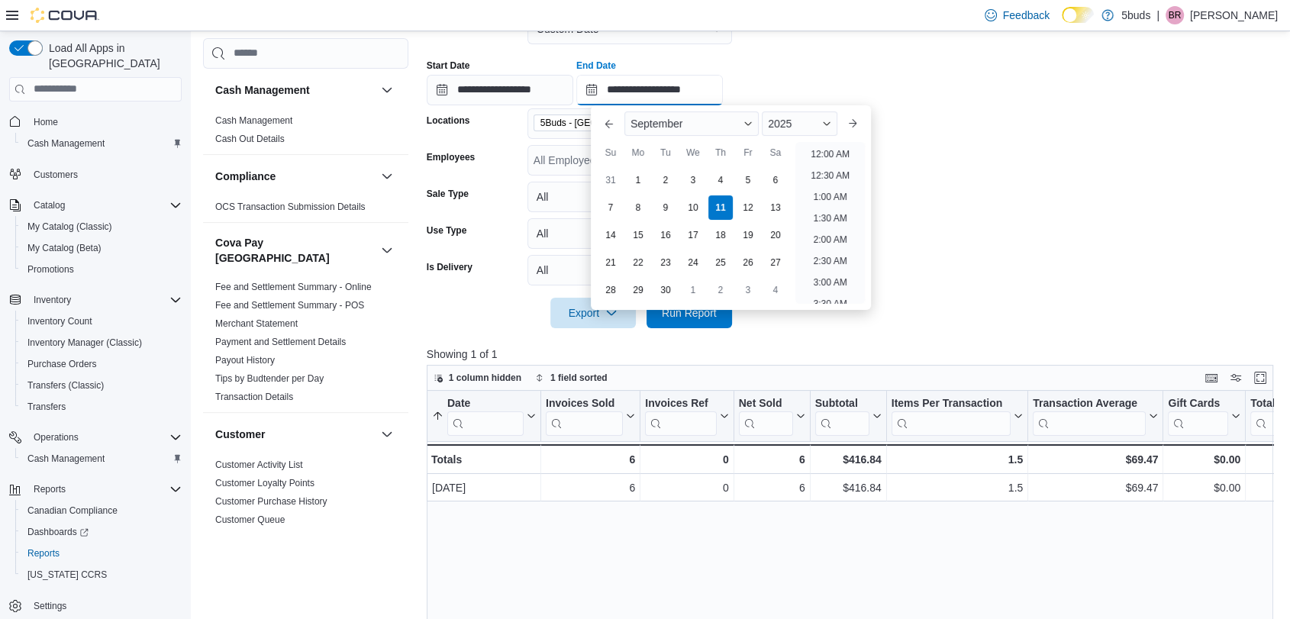
scroll to position [560, 0]
click at [831, 153] on li "1:00 PM" at bounding box center [830, 149] width 47 height 18
type input "**********"
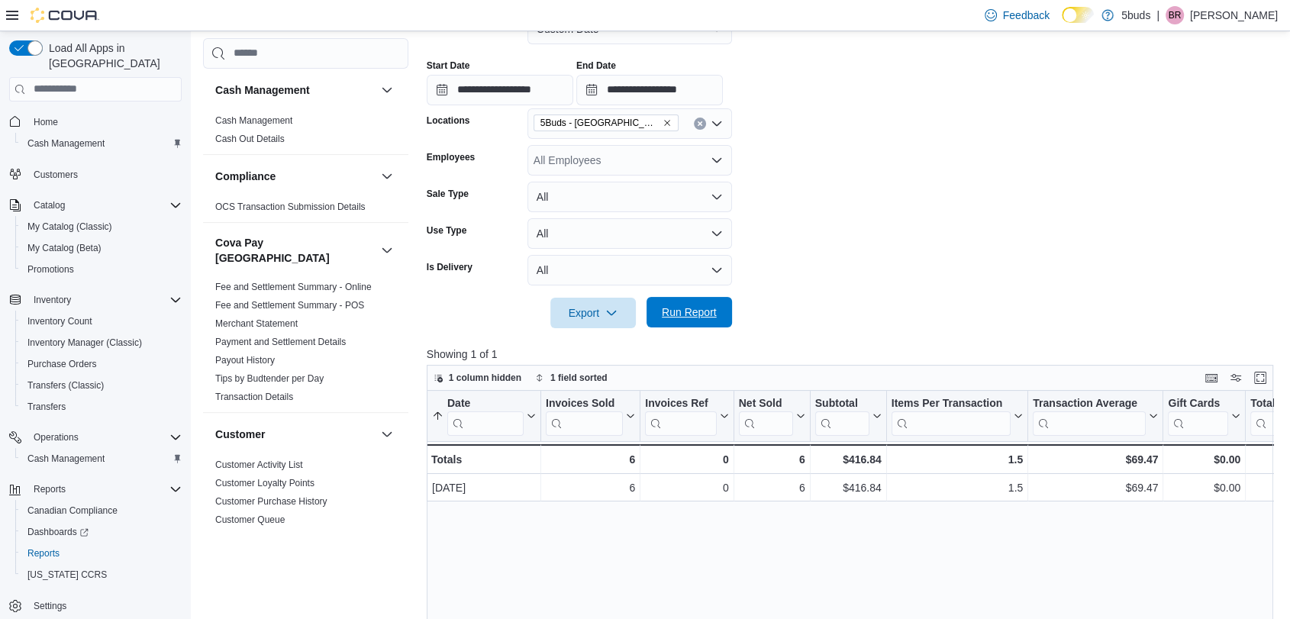
click at [696, 307] on span "Run Report" at bounding box center [689, 312] width 55 height 15
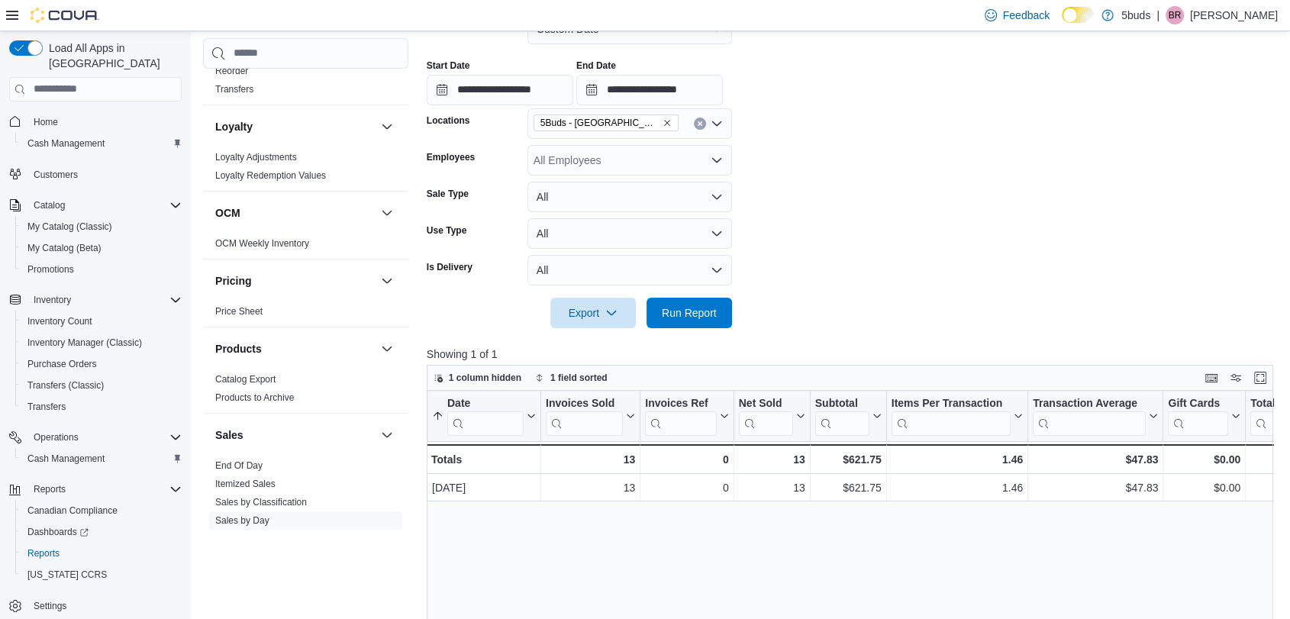
scroll to position [1124, 0]
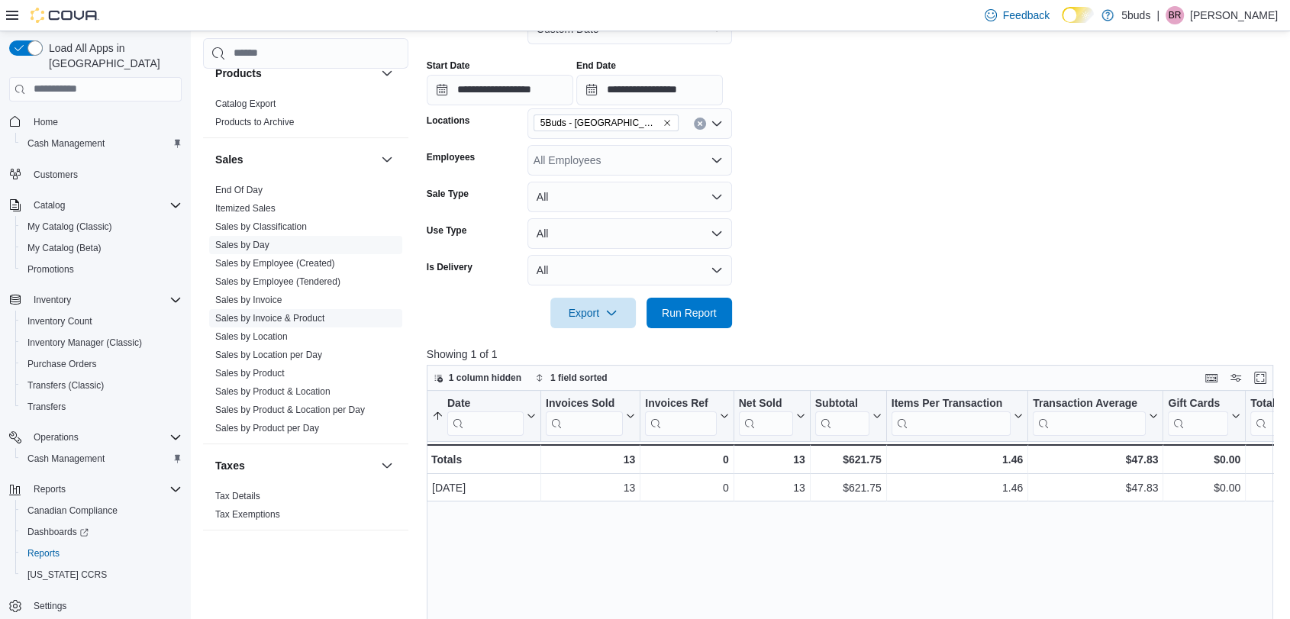
click at [269, 313] on link "Sales by Invoice & Product" at bounding box center [269, 318] width 109 height 11
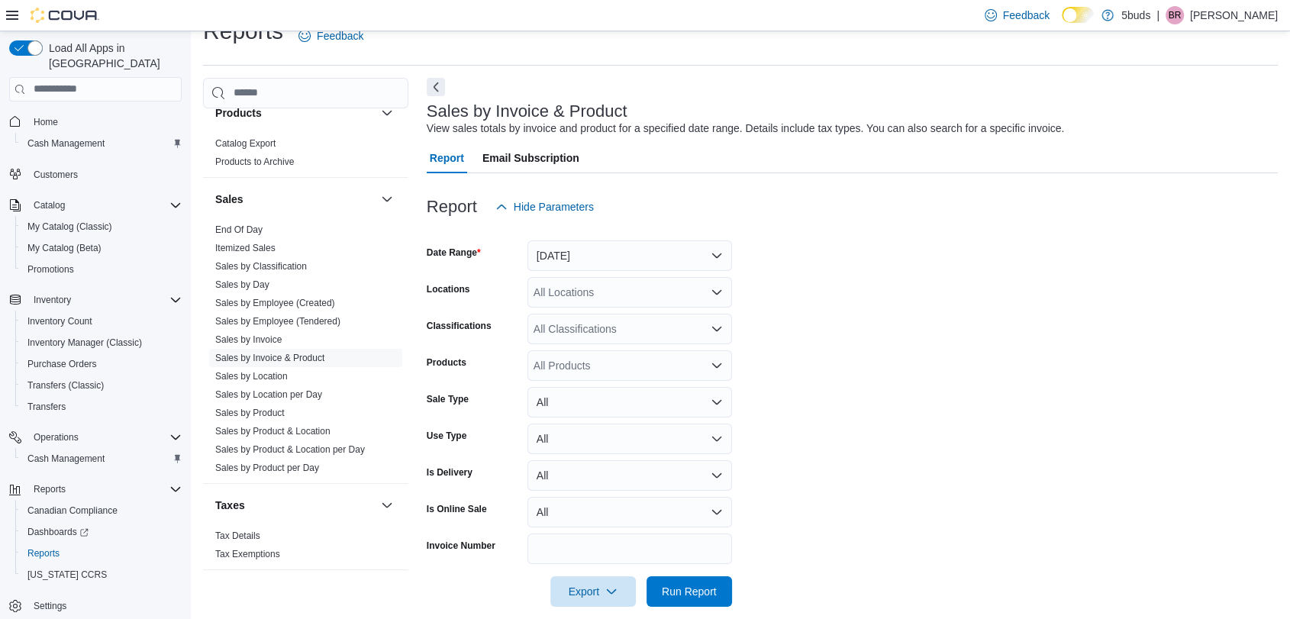
scroll to position [35, 0]
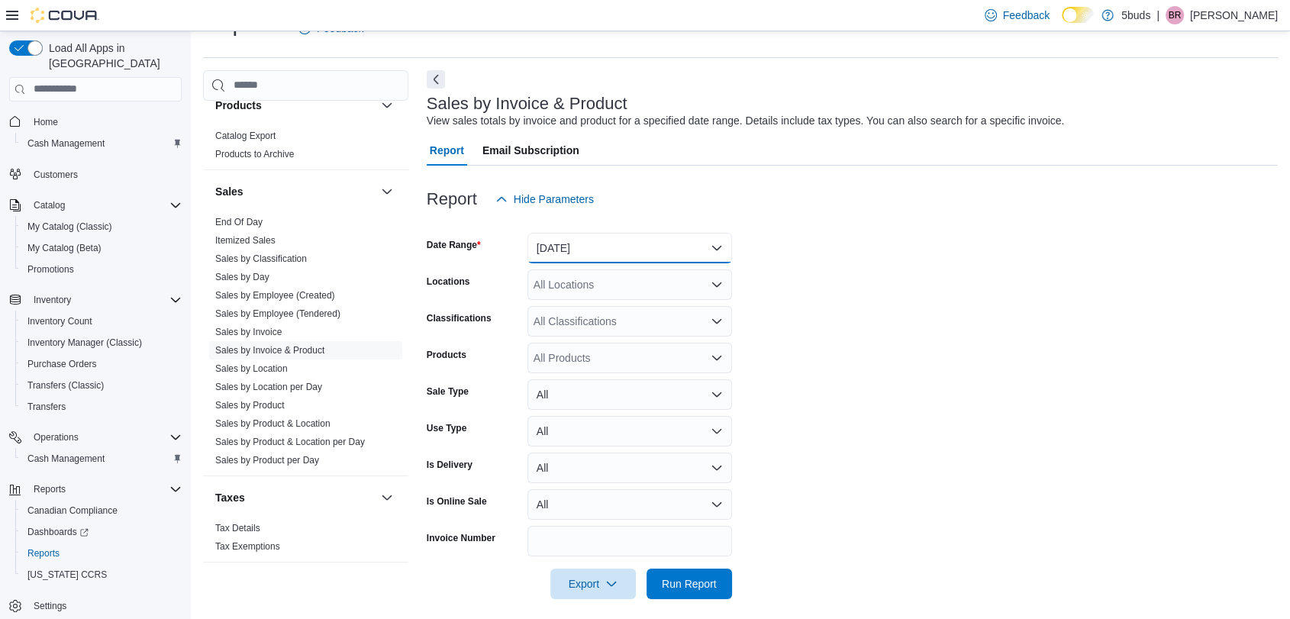
click at [628, 240] on button "[DATE]" at bounding box center [630, 248] width 205 height 31
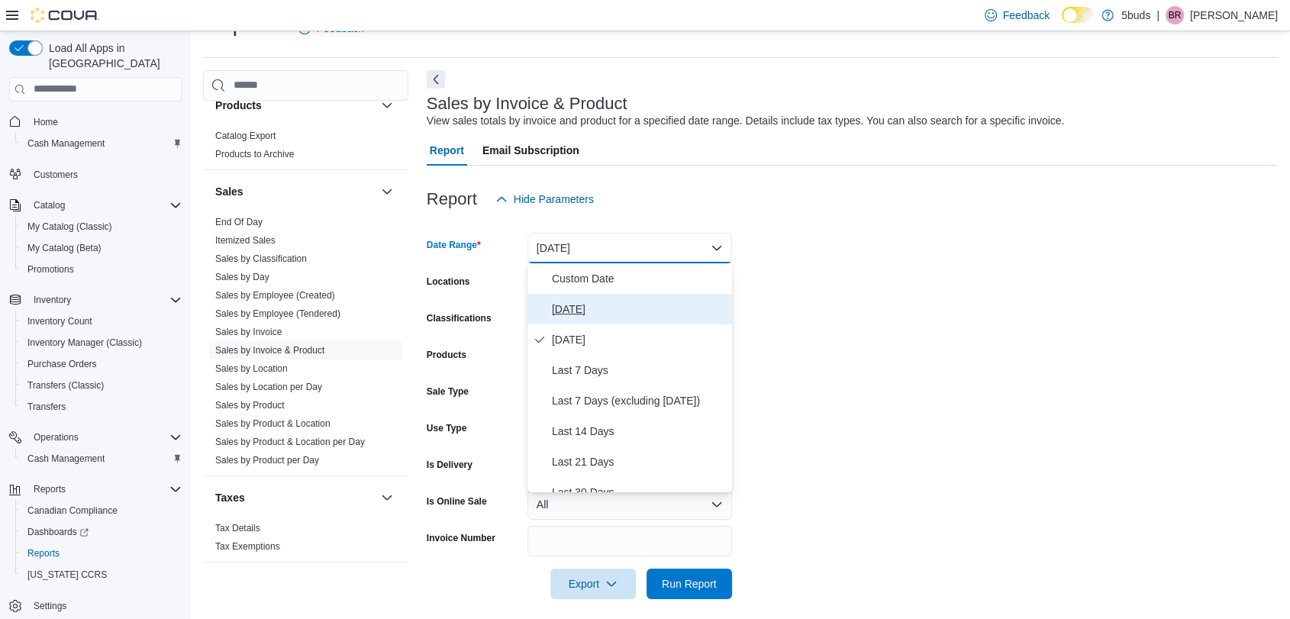
click at [584, 305] on span "[DATE]" at bounding box center [639, 309] width 174 height 18
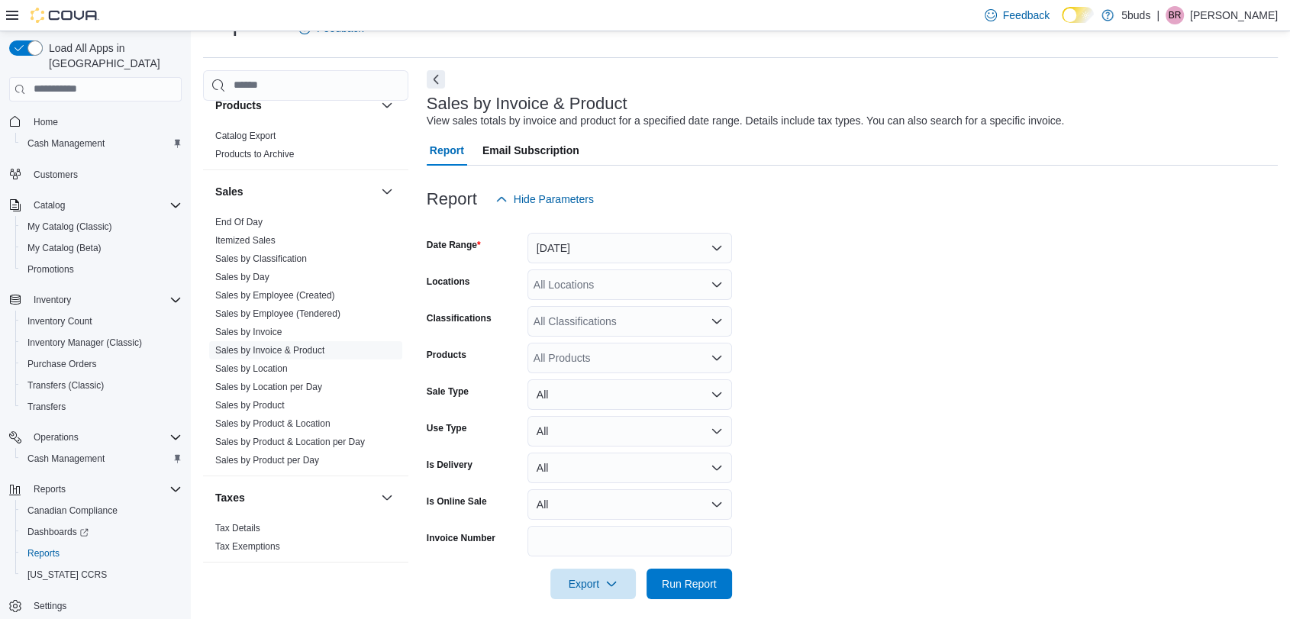
drag, startPoint x: 957, startPoint y: 284, endPoint x: 702, endPoint y: 280, distance: 255.0
click at [954, 284] on form "Date Range [DATE] Locations All Locations Classifications All Classifications P…" at bounding box center [852, 407] width 851 height 385
drag, startPoint x: 629, startPoint y: 288, endPoint x: 631, endPoint y: 298, distance: 10.2
click at [629, 288] on div "All Locations" at bounding box center [630, 285] width 205 height 31
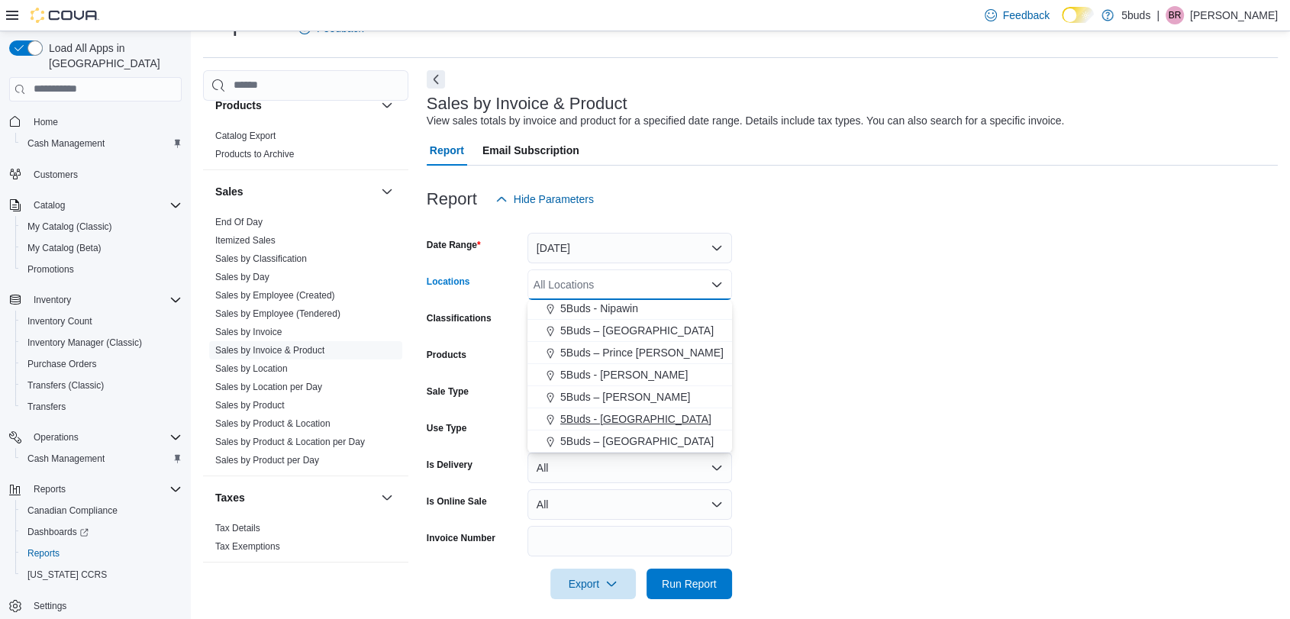
click at [641, 416] on span "5Buds - [GEOGRAPHIC_DATA]" at bounding box center [635, 419] width 151 height 15
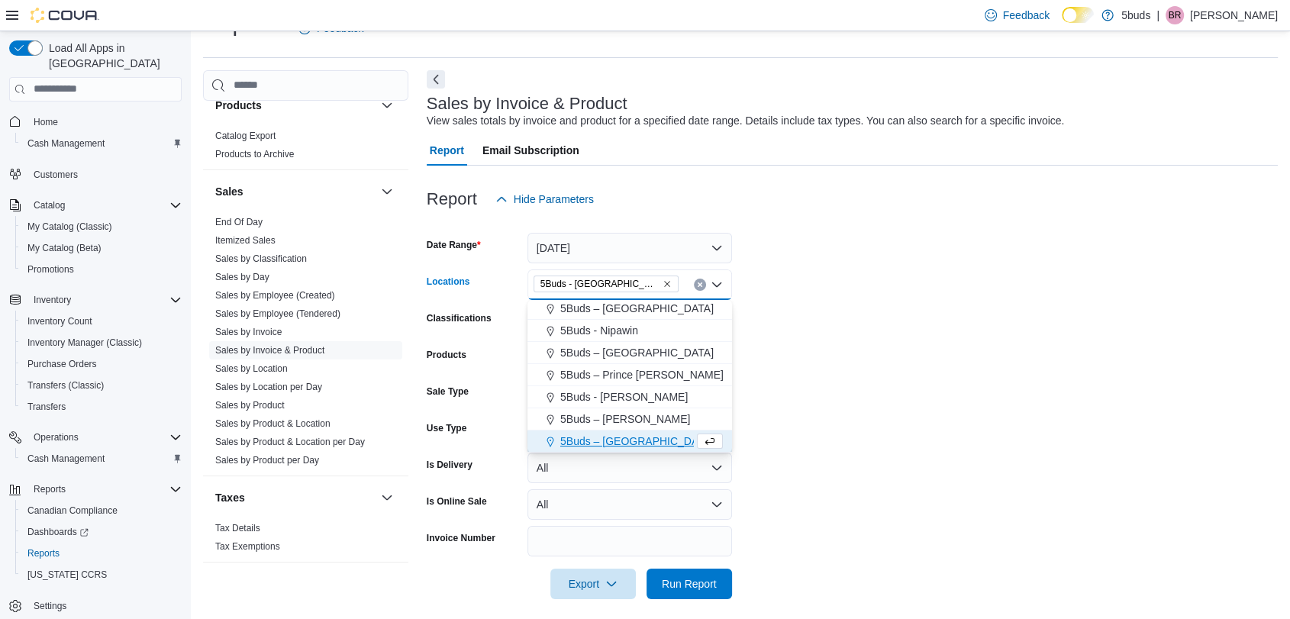
scroll to position [91, 0]
click at [904, 414] on form "Date Range [DATE] Locations 5Buds - [GEOGRAPHIC_DATA] Combo box. Selected. 5Bud…" at bounding box center [852, 407] width 851 height 385
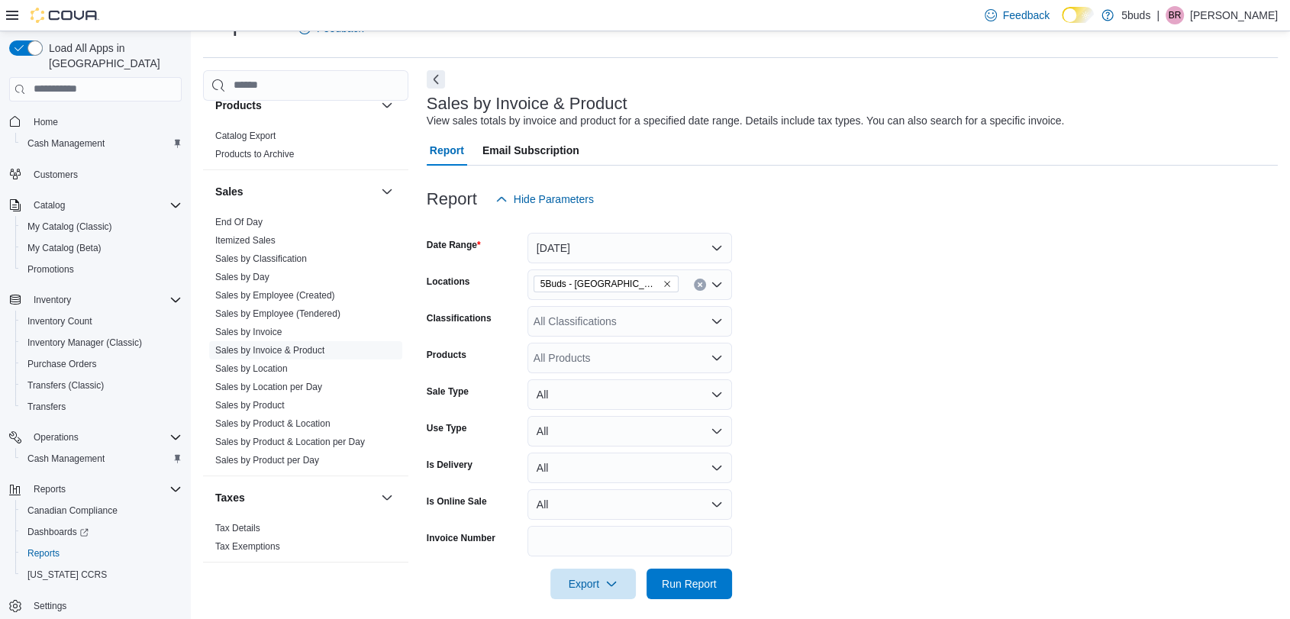
click at [658, 600] on div at bounding box center [852, 608] width 851 height 18
click at [664, 587] on span "Run Report" at bounding box center [689, 583] width 55 height 15
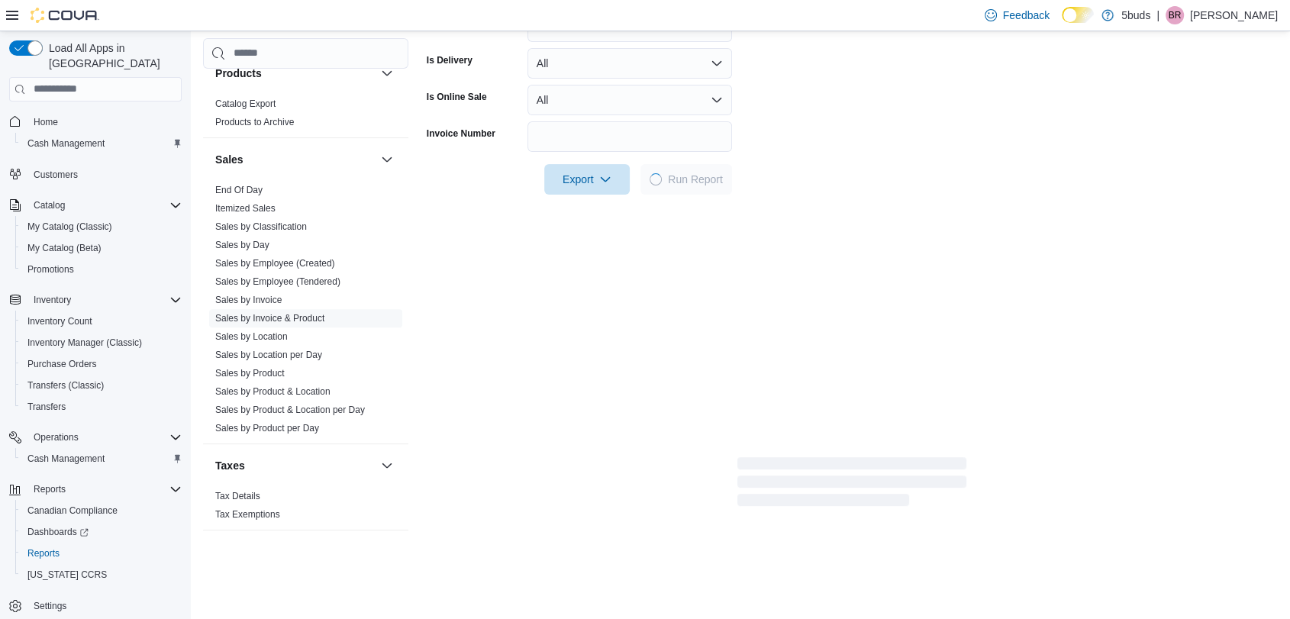
scroll to position [459, 0]
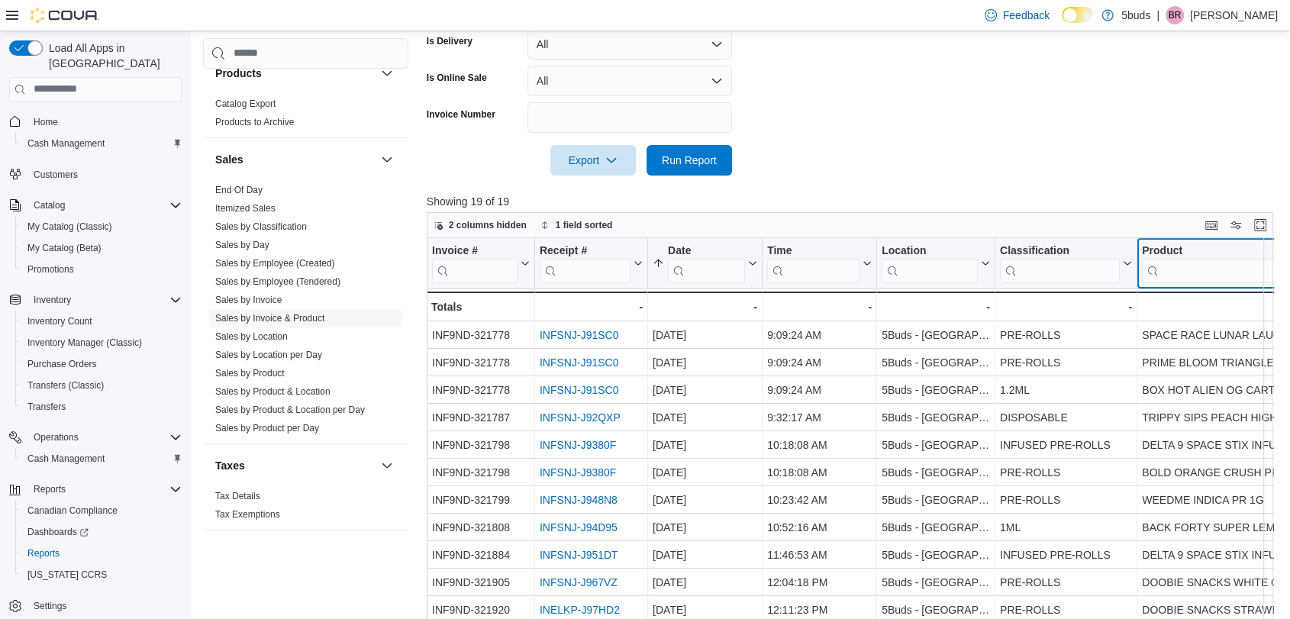
click at [1214, 269] on div "Invoice # Click to view column header actions Receipt # Click to view column he…" at bounding box center [855, 473] width 856 height 470
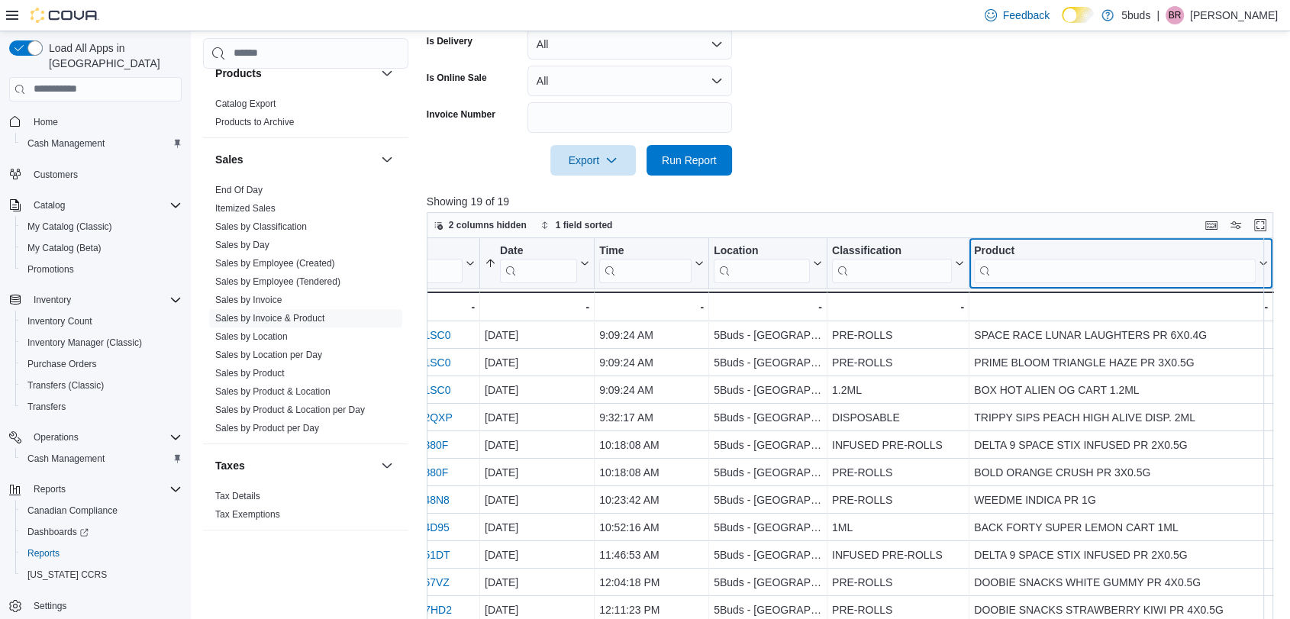
click at [1199, 284] on div "Product Click to view column header actions" at bounding box center [1122, 263] width 304 height 51
click at [1189, 270] on input "search" at bounding box center [1115, 270] width 282 height 24
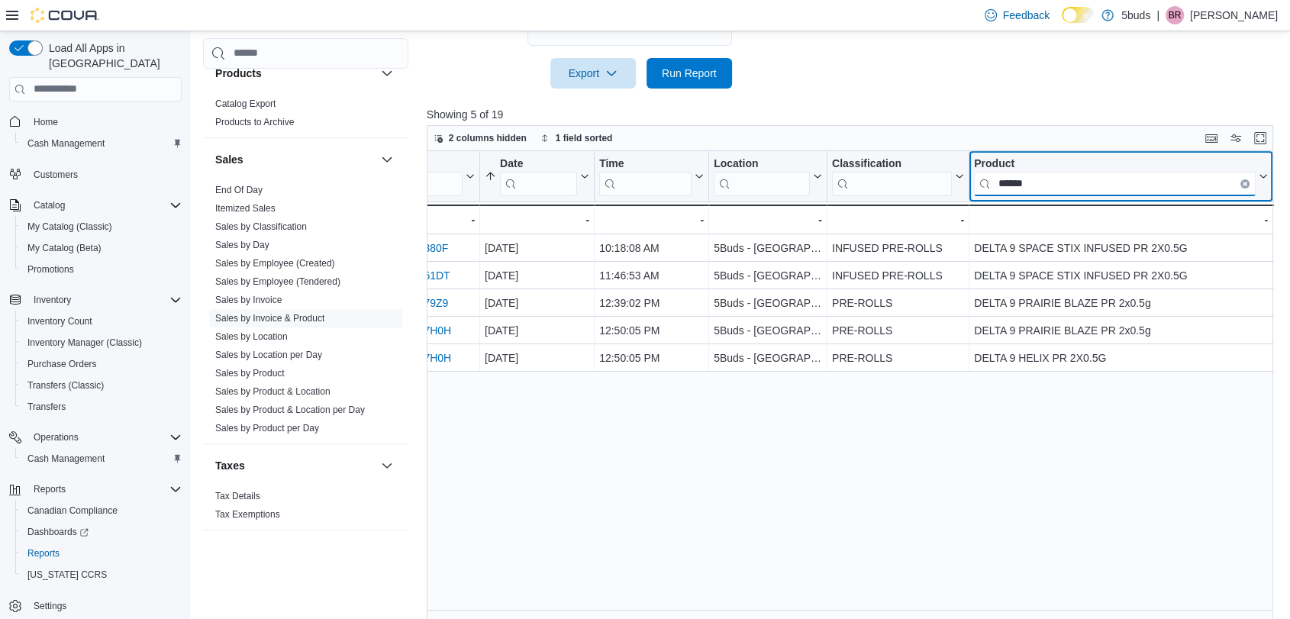
scroll to position [559, 0]
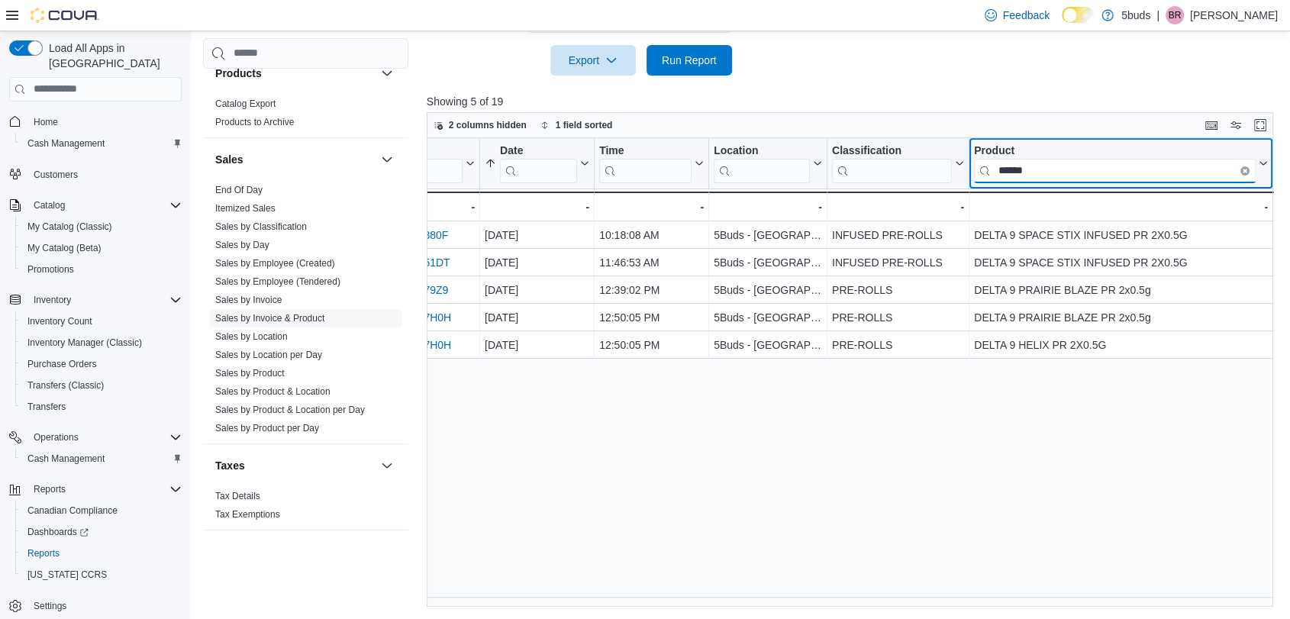
type input "*****"
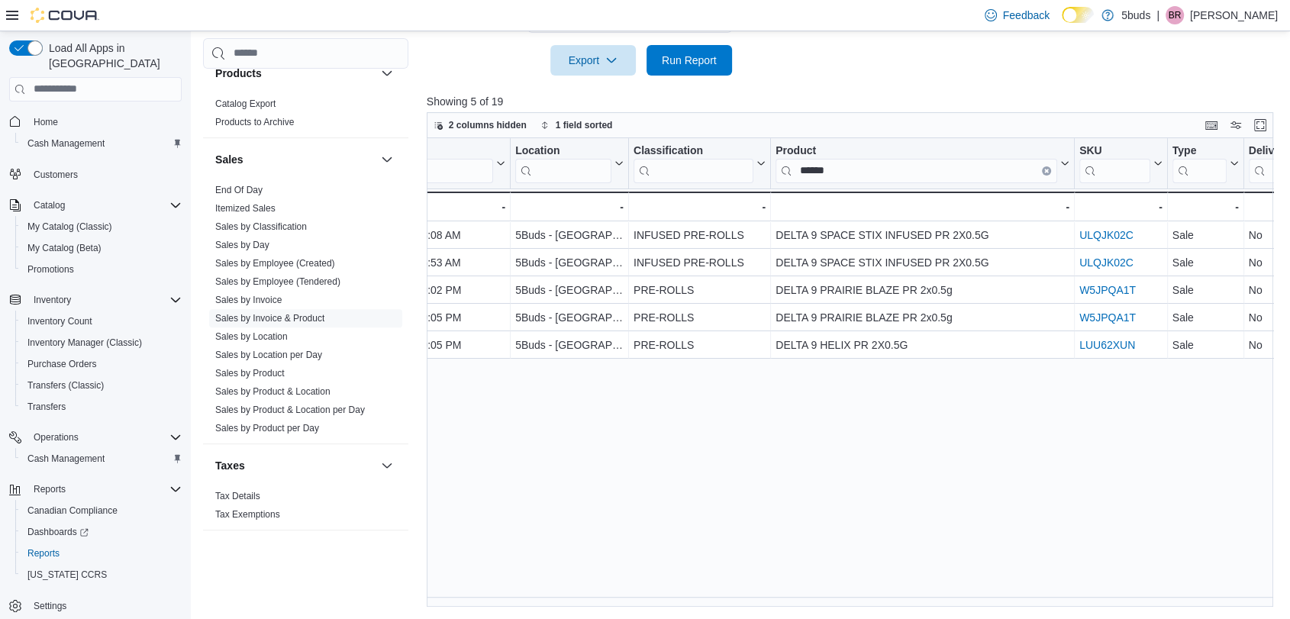
scroll to position [0, 347]
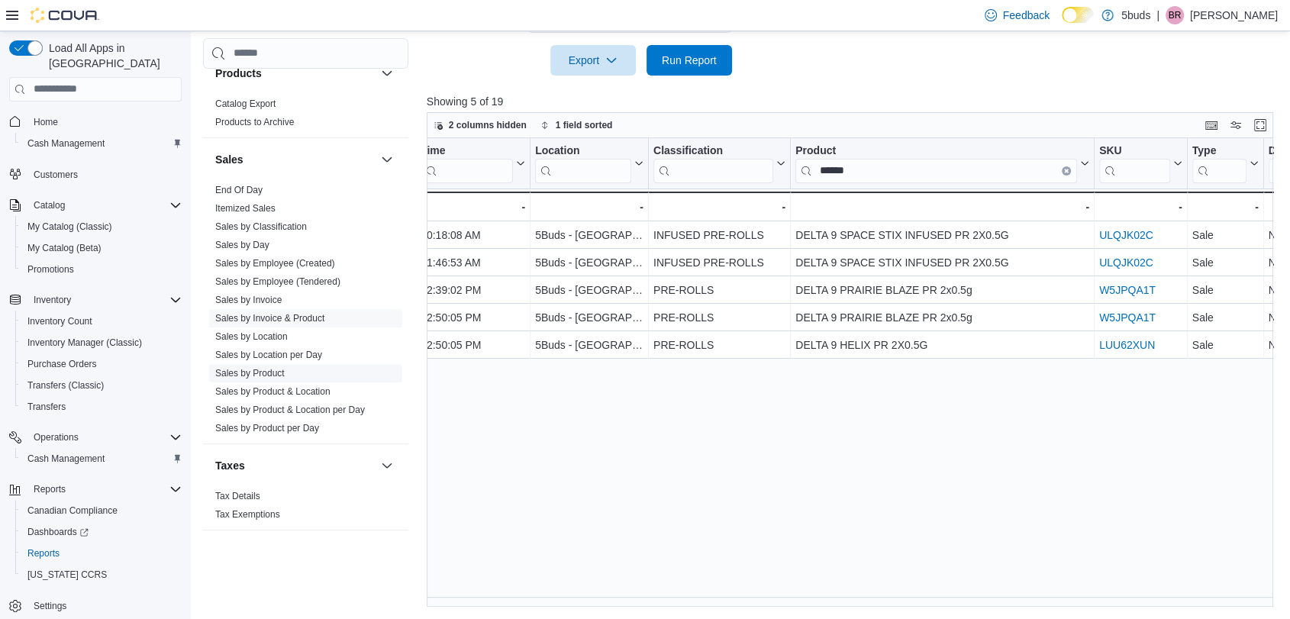
click at [250, 368] on link "Sales by Product" at bounding box center [249, 373] width 69 height 11
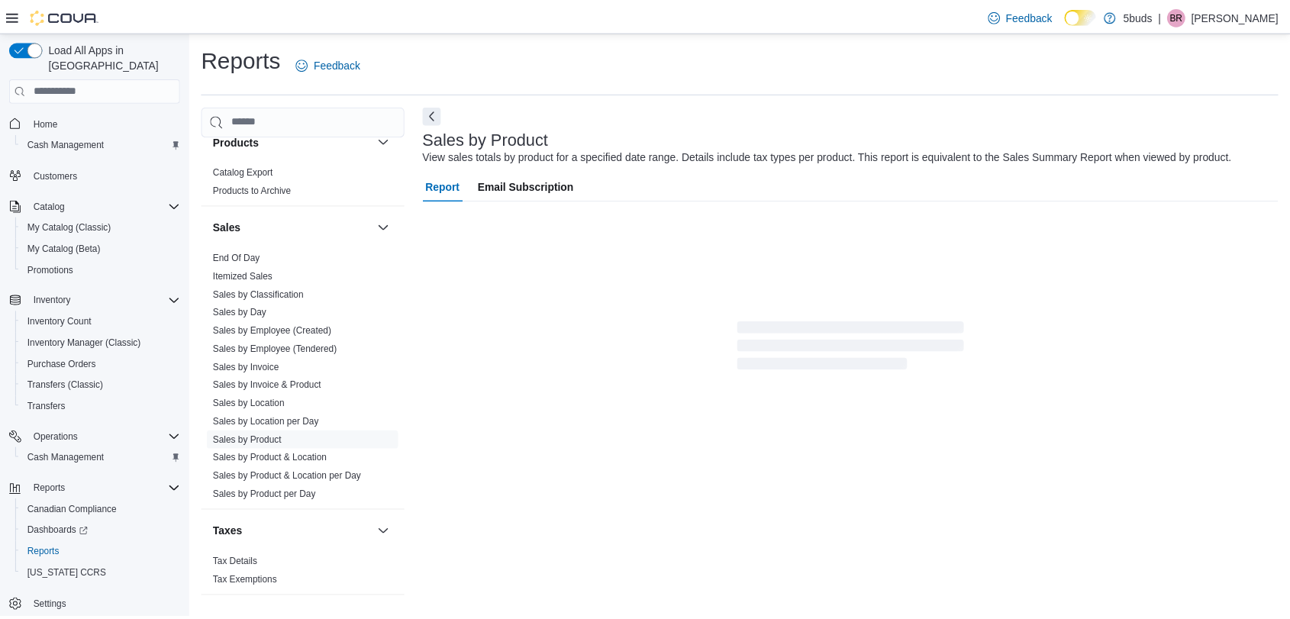
scroll to position [8, 0]
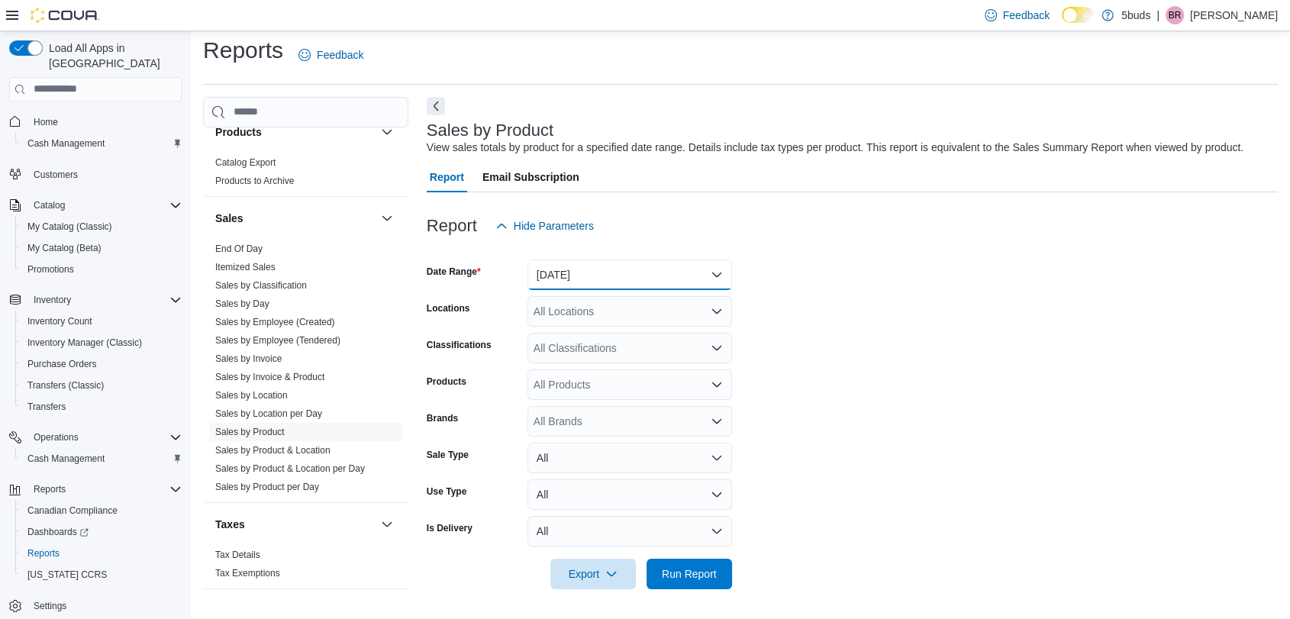
click at [651, 277] on button "[DATE]" at bounding box center [630, 275] width 205 height 31
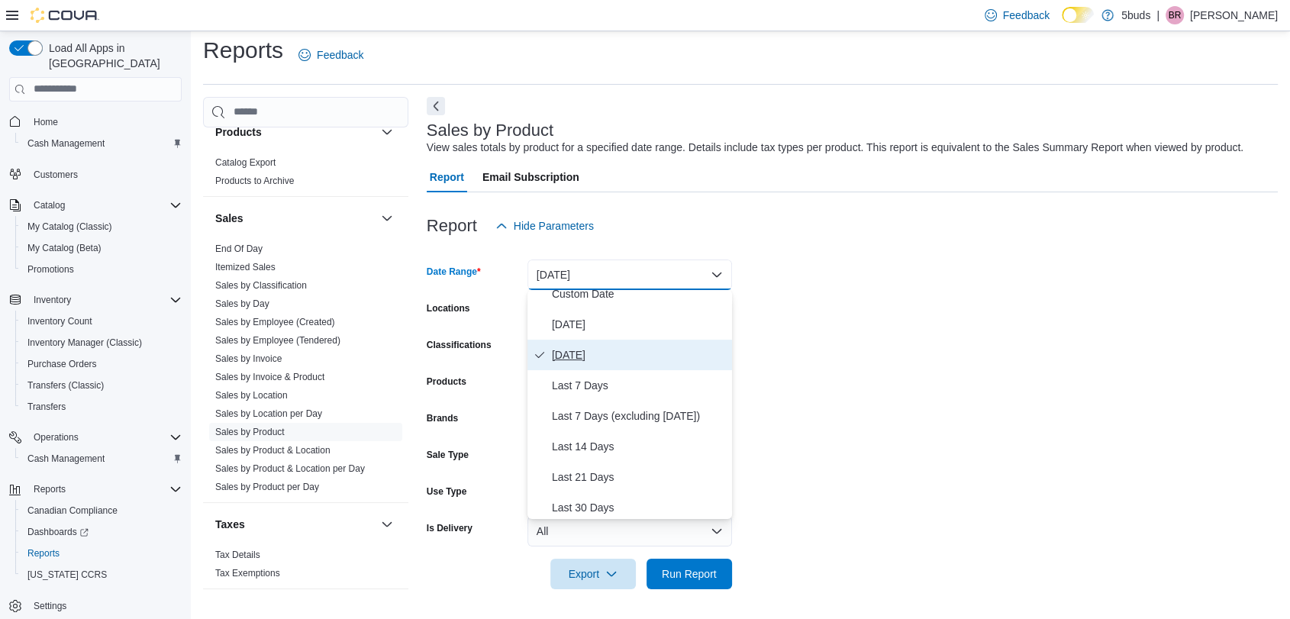
scroll to position [0, 0]
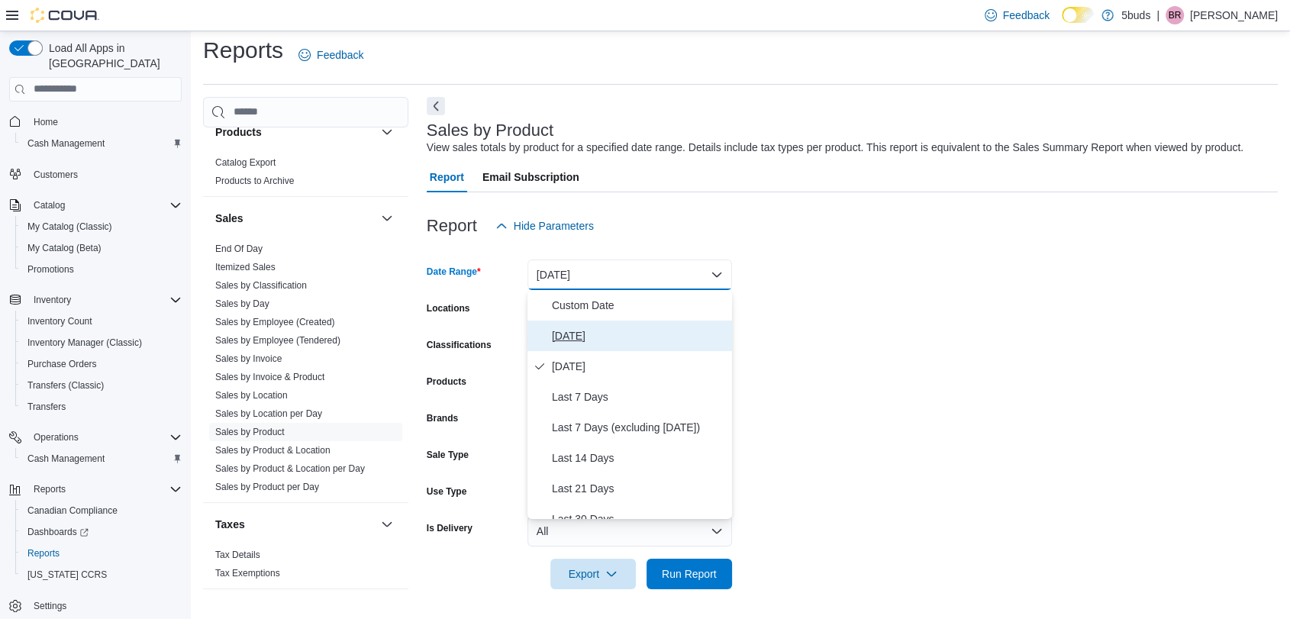
click at [592, 339] on span "[DATE]" at bounding box center [639, 336] width 174 height 18
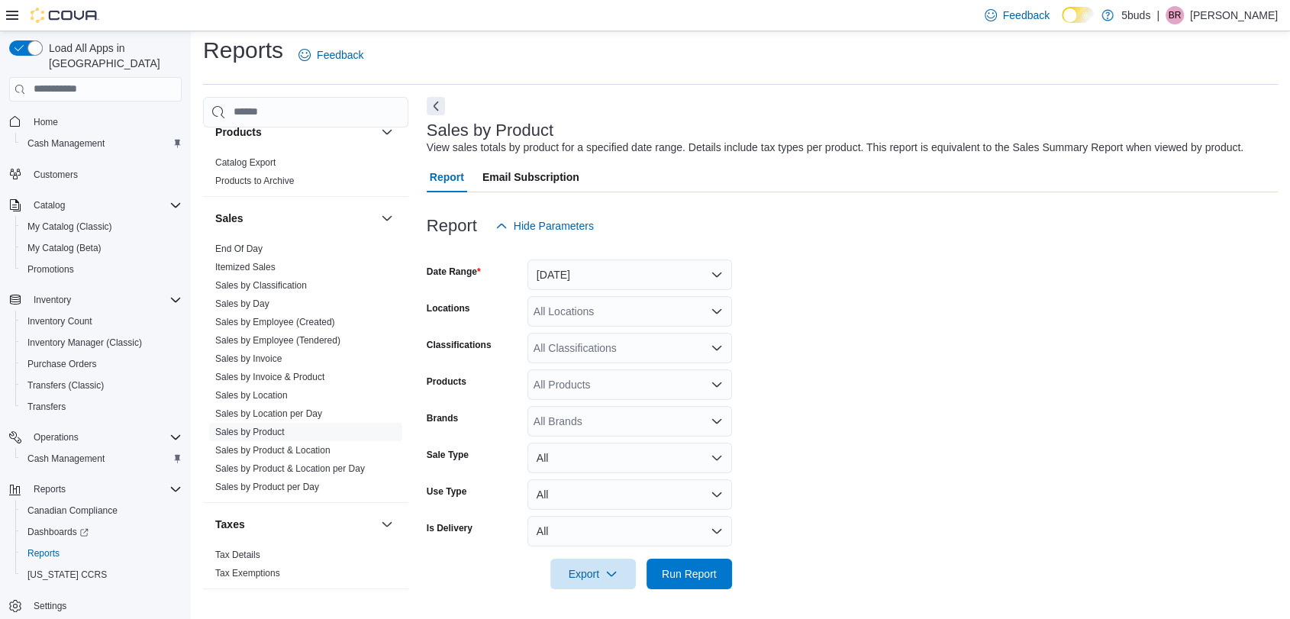
click at [999, 368] on form "Date Range [DATE] Locations All Locations Classifications All Classifications P…" at bounding box center [852, 415] width 851 height 348
click at [590, 311] on div "All Locations" at bounding box center [630, 311] width 205 height 31
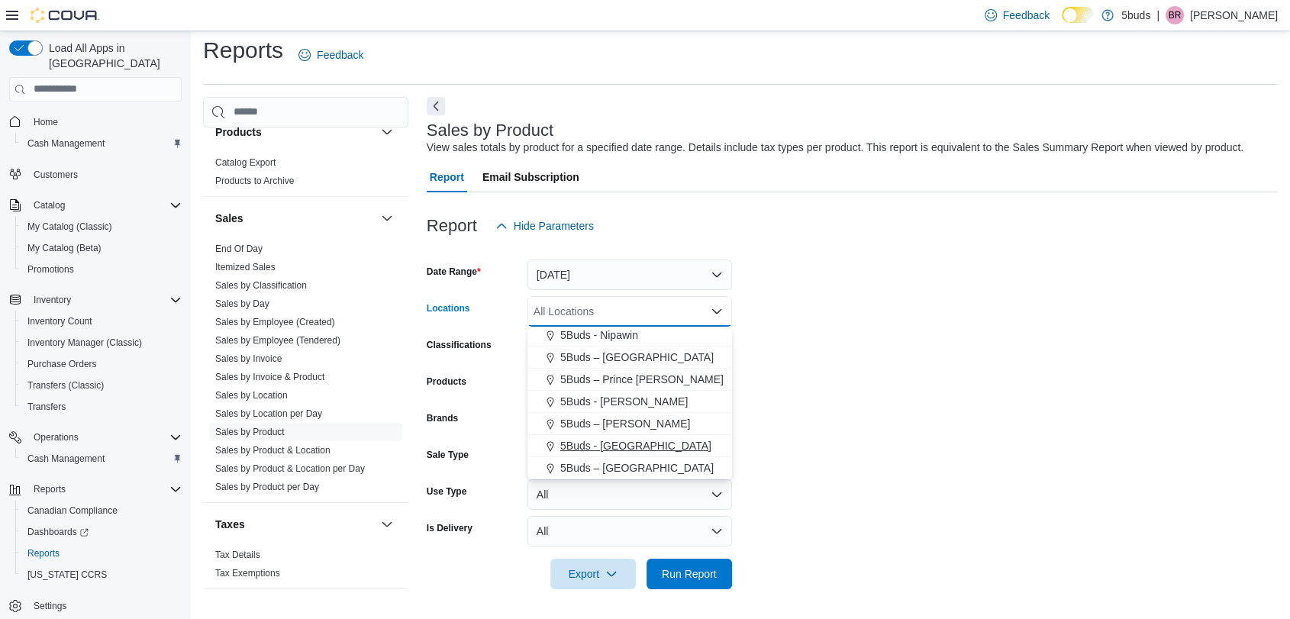
click at [641, 449] on span "5Buds - [GEOGRAPHIC_DATA]" at bounding box center [635, 445] width 151 height 15
click at [1015, 455] on form "Date Range [DATE] Locations All Locations Combo box. Selected. Combo box input.…" at bounding box center [852, 415] width 851 height 348
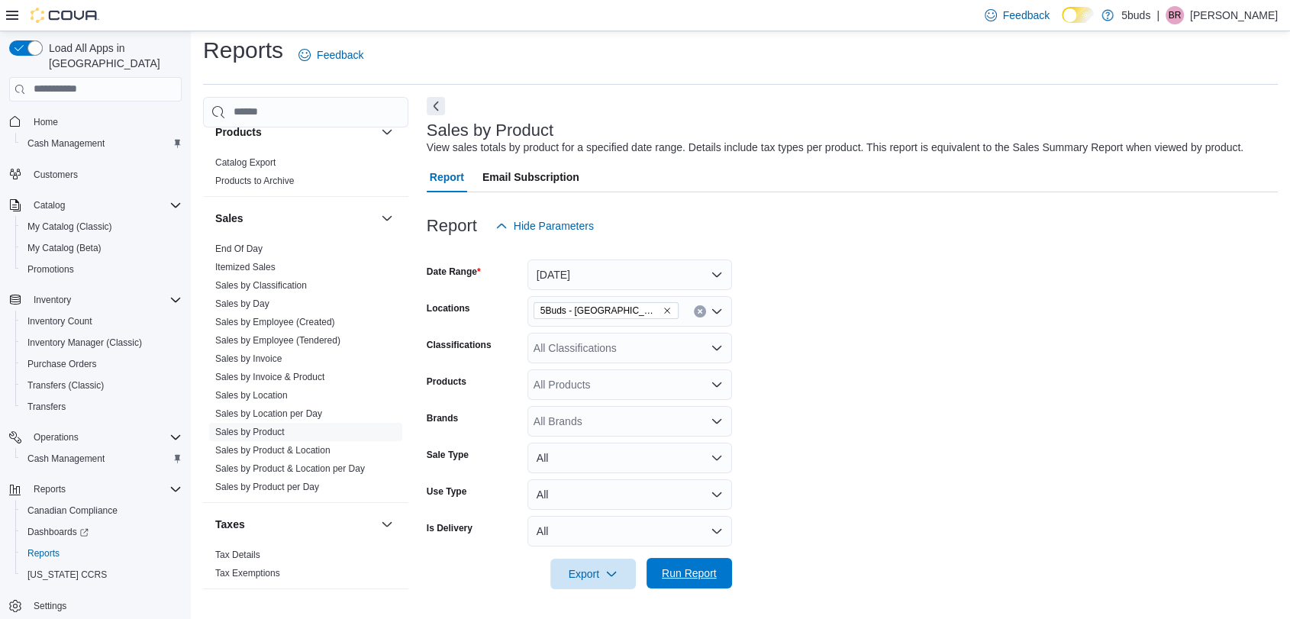
click at [695, 563] on span "Run Report" at bounding box center [689, 573] width 67 height 31
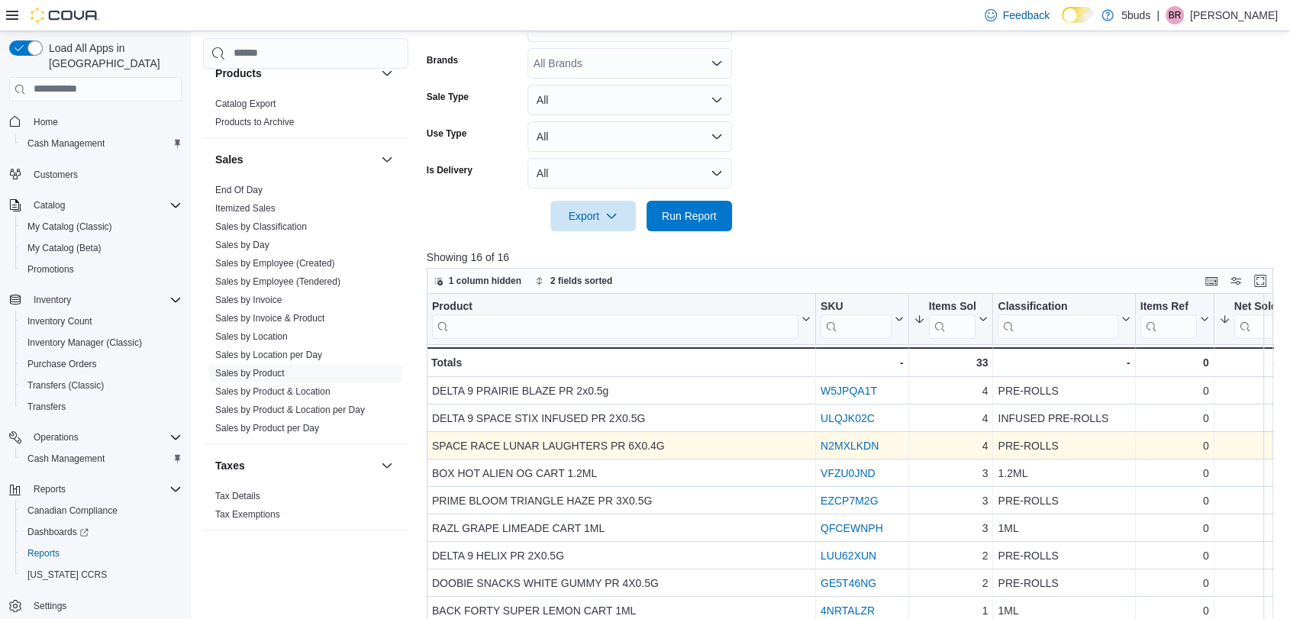
scroll to position [433, 0]
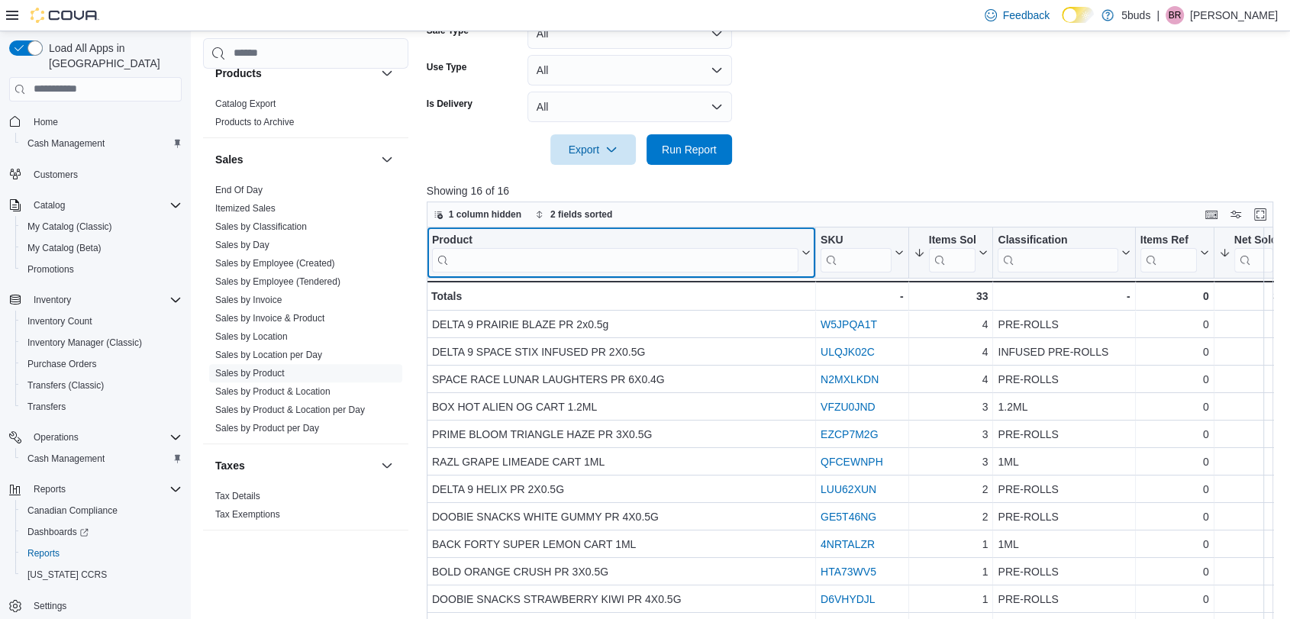
click at [692, 257] on input "search" at bounding box center [615, 259] width 366 height 24
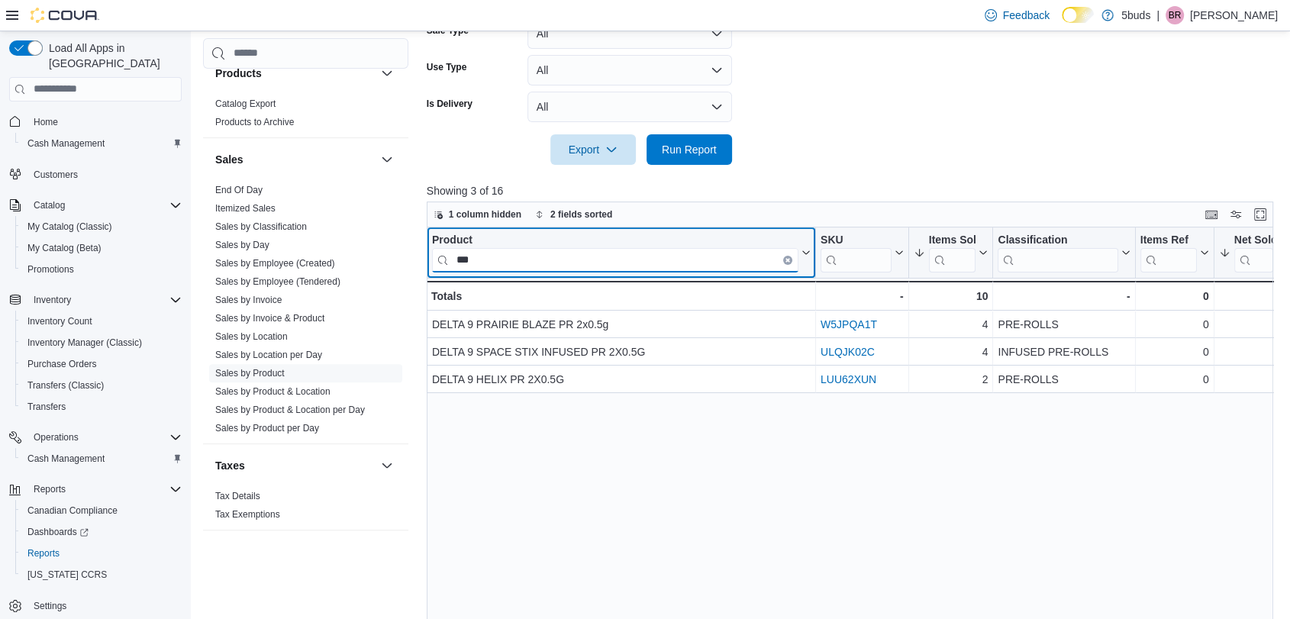
click at [507, 260] on input "***" at bounding box center [615, 259] width 366 height 24
type input "*"
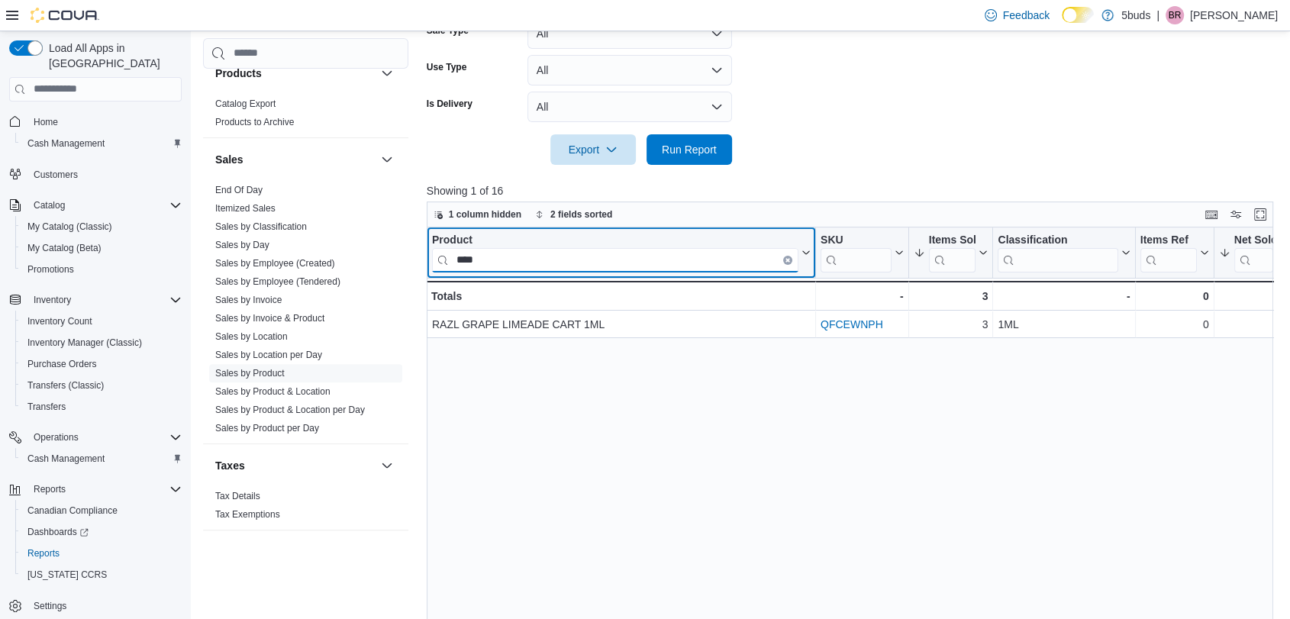
type input "****"
